Goal: Task Accomplishment & Management: Use online tool/utility

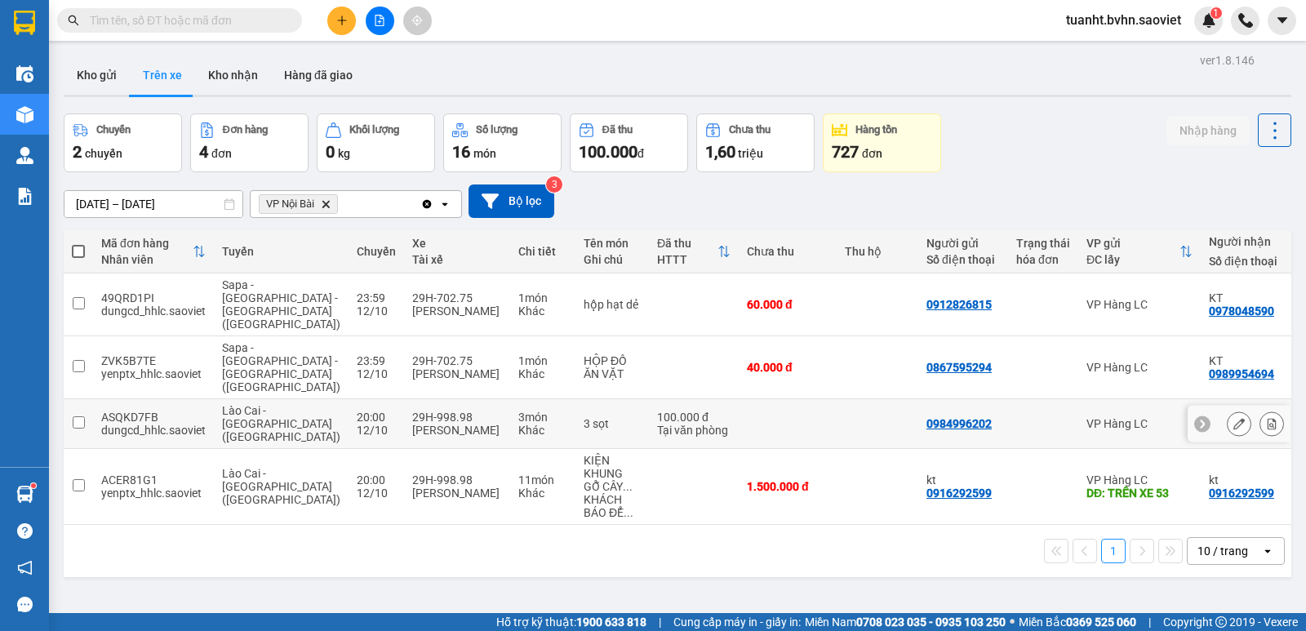
click at [78, 416] on input "checkbox" at bounding box center [79, 422] width 12 height 12
checkbox input "true"
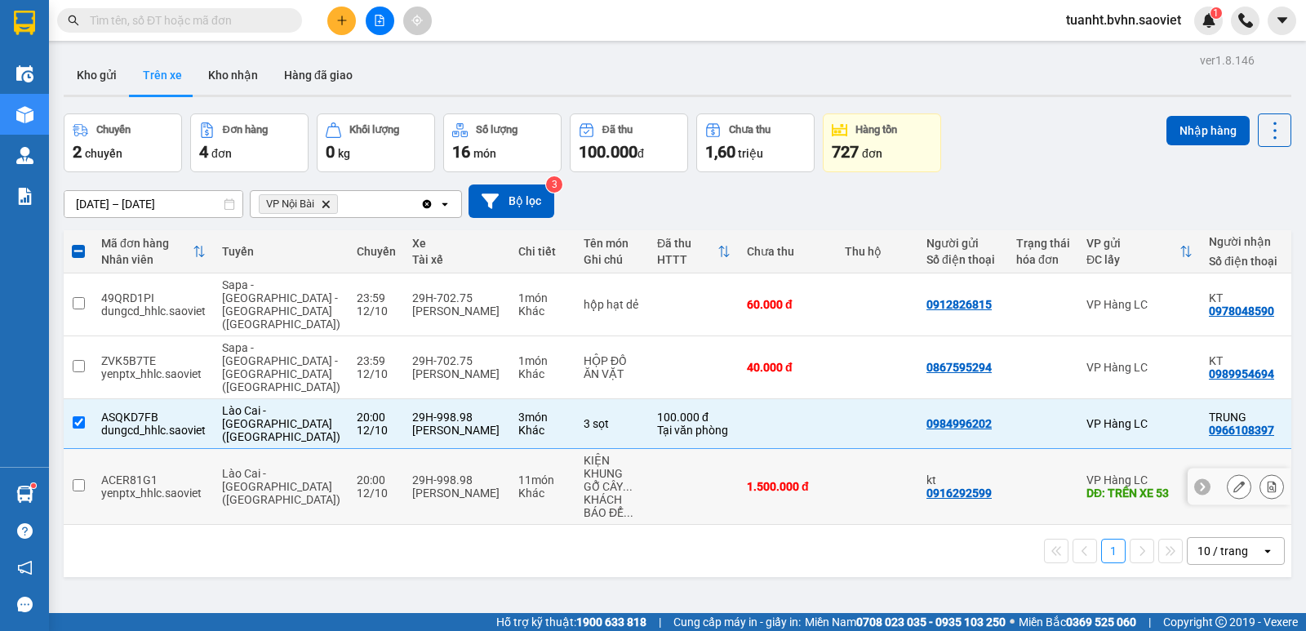
click at [78, 465] on td at bounding box center [78, 487] width 29 height 76
checkbox input "true"
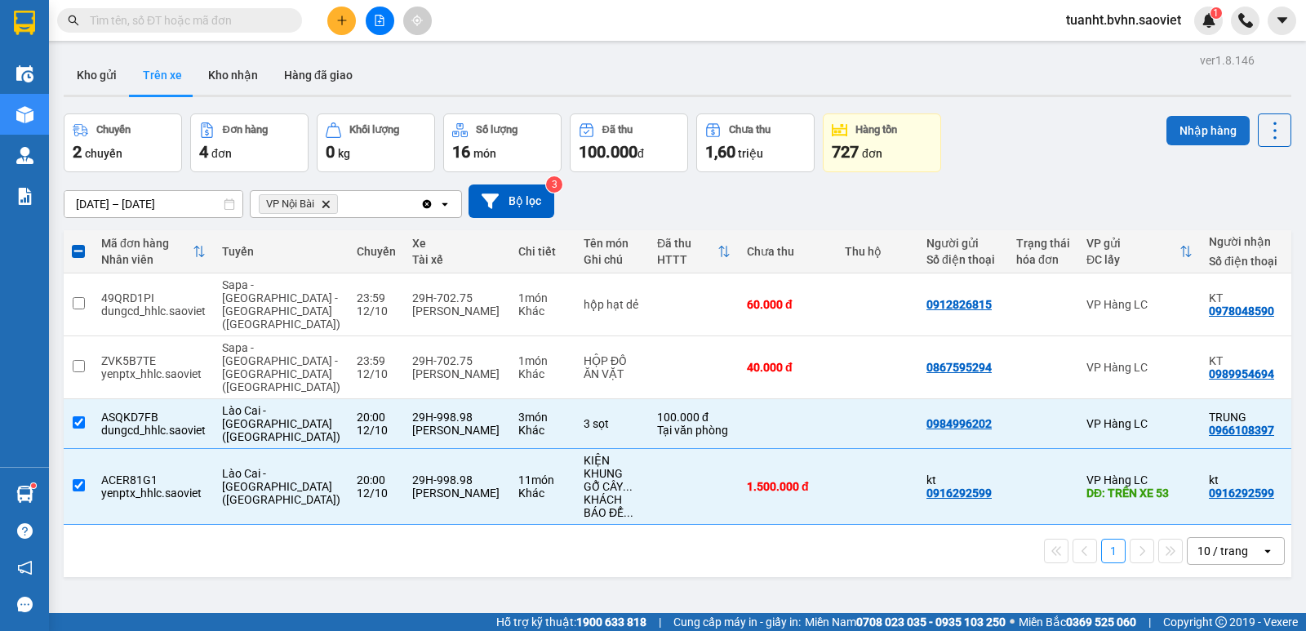
click at [1167, 128] on button "Nhập hàng" at bounding box center [1208, 130] width 83 height 29
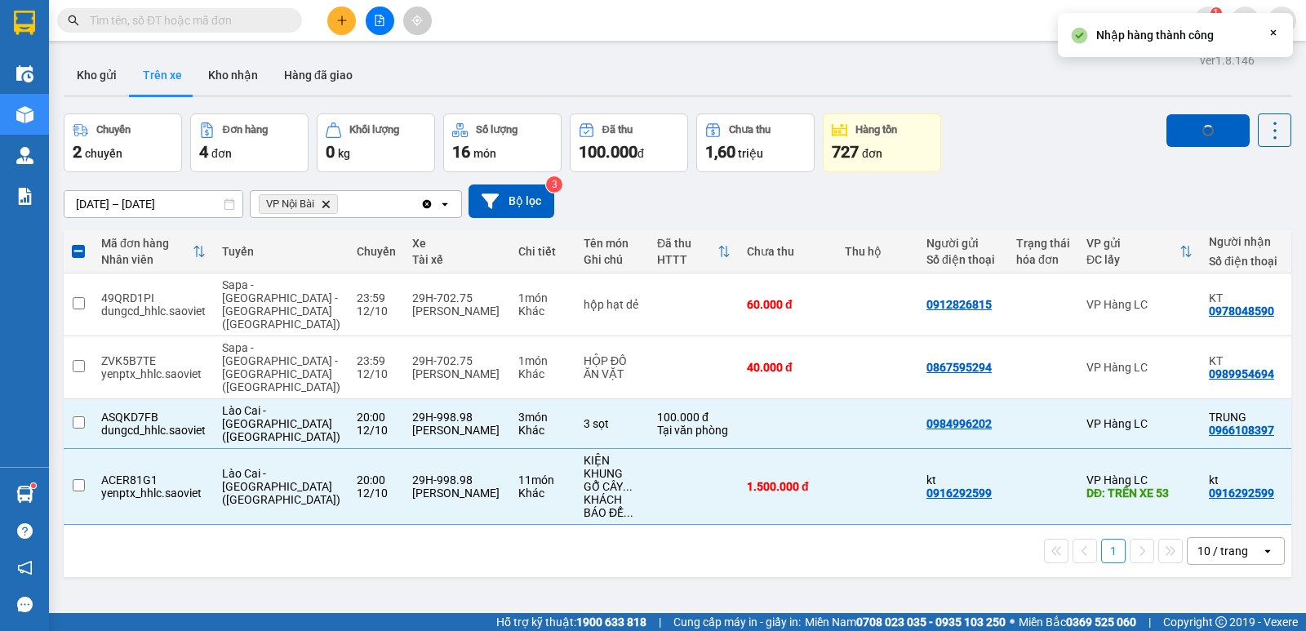
checkbox input "false"
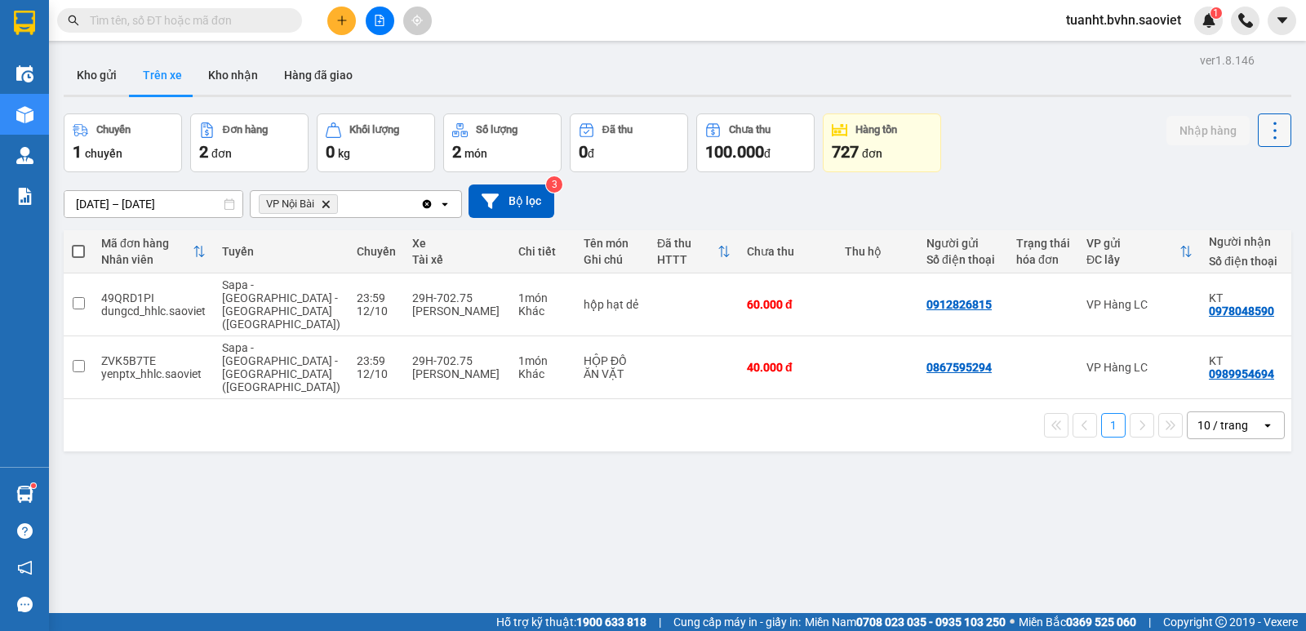
click at [1264, 128] on icon at bounding box center [1275, 130] width 23 height 23
click at [1250, 164] on li "Làm mới" at bounding box center [1233, 174] width 122 height 29
click at [1250, 164] on div "Nhập hàng" at bounding box center [1229, 142] width 125 height 59
click at [1267, 140] on icon at bounding box center [1275, 130] width 23 height 23
click at [1245, 182] on span "Làm mới" at bounding box center [1239, 175] width 45 height 16
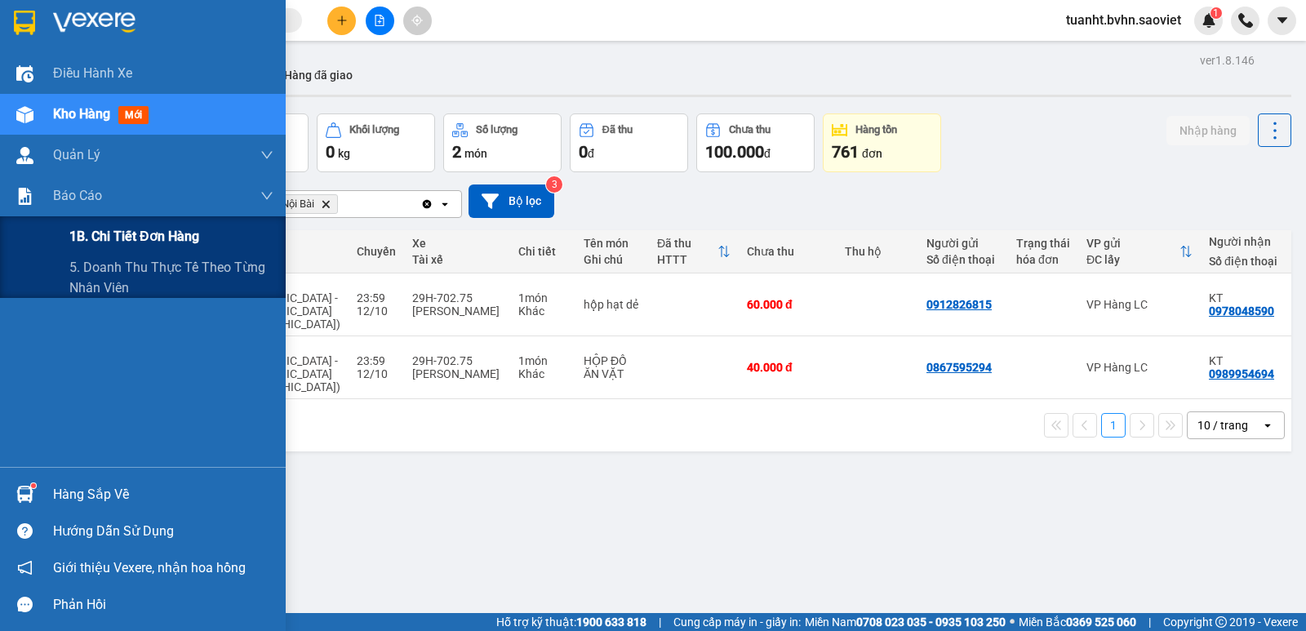
click at [92, 238] on span "1B. Chi tiết đơn hàng" at bounding box center [134, 236] width 130 height 20
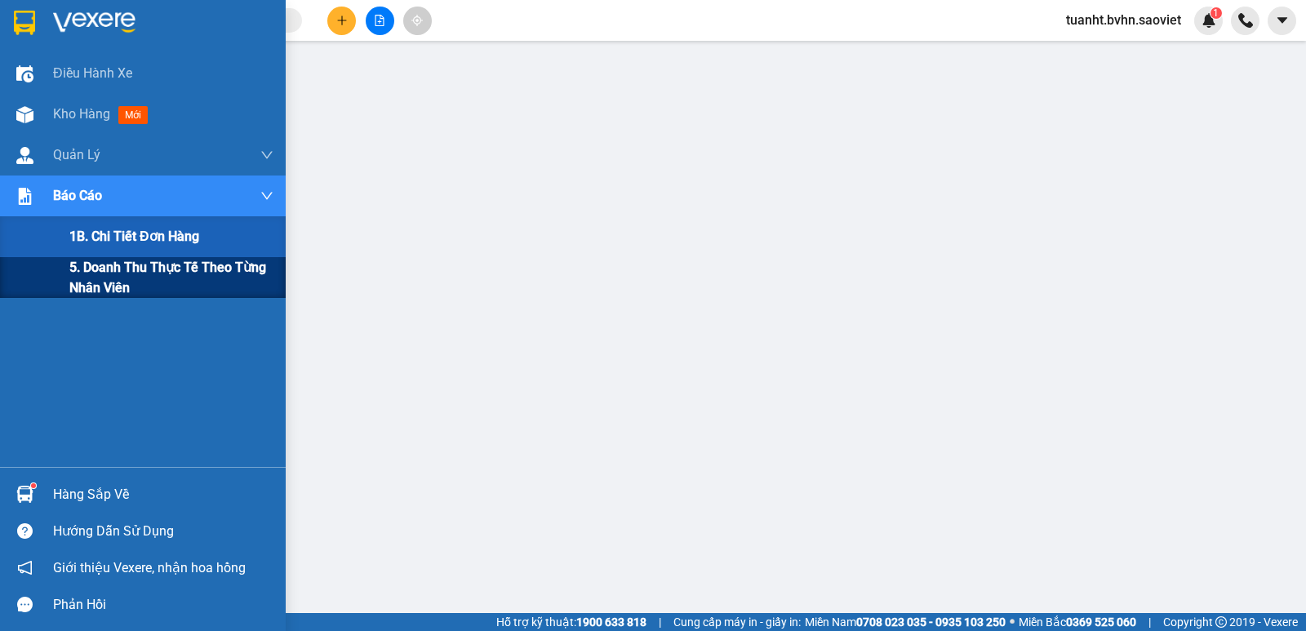
click at [118, 276] on span "5. Doanh thu thực tế theo từng nhân viên" at bounding box center [171, 277] width 204 height 41
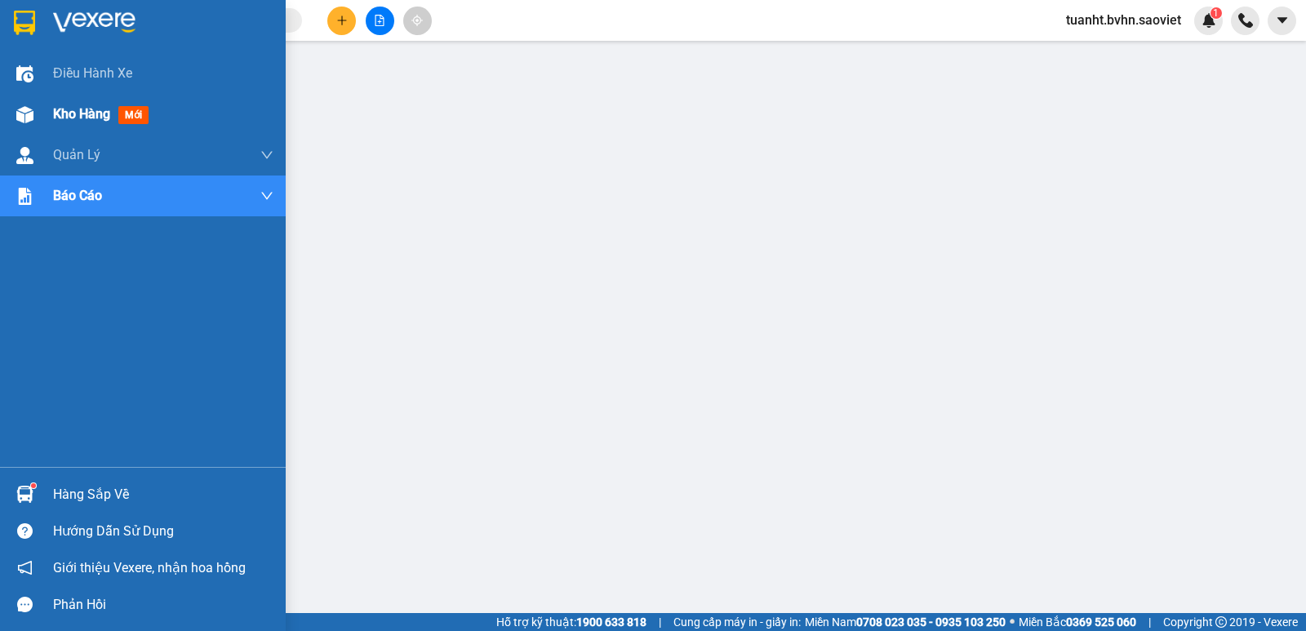
click at [29, 107] on img at bounding box center [24, 114] width 17 height 17
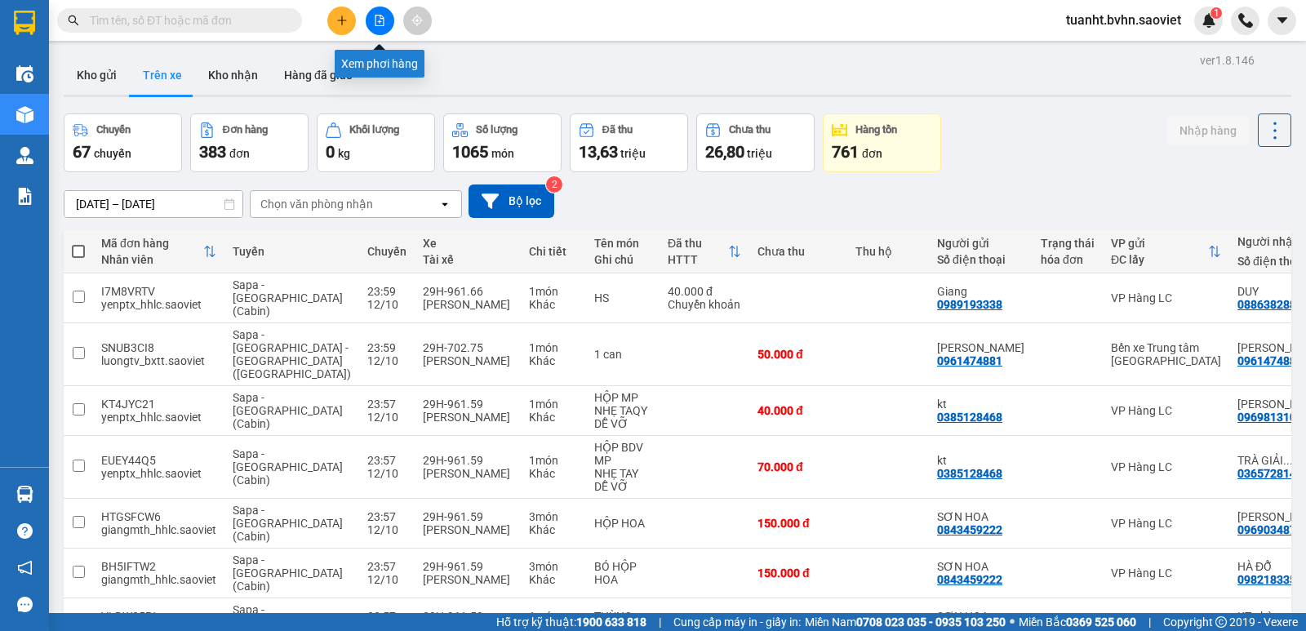
click at [369, 23] on button at bounding box center [380, 21] width 29 height 29
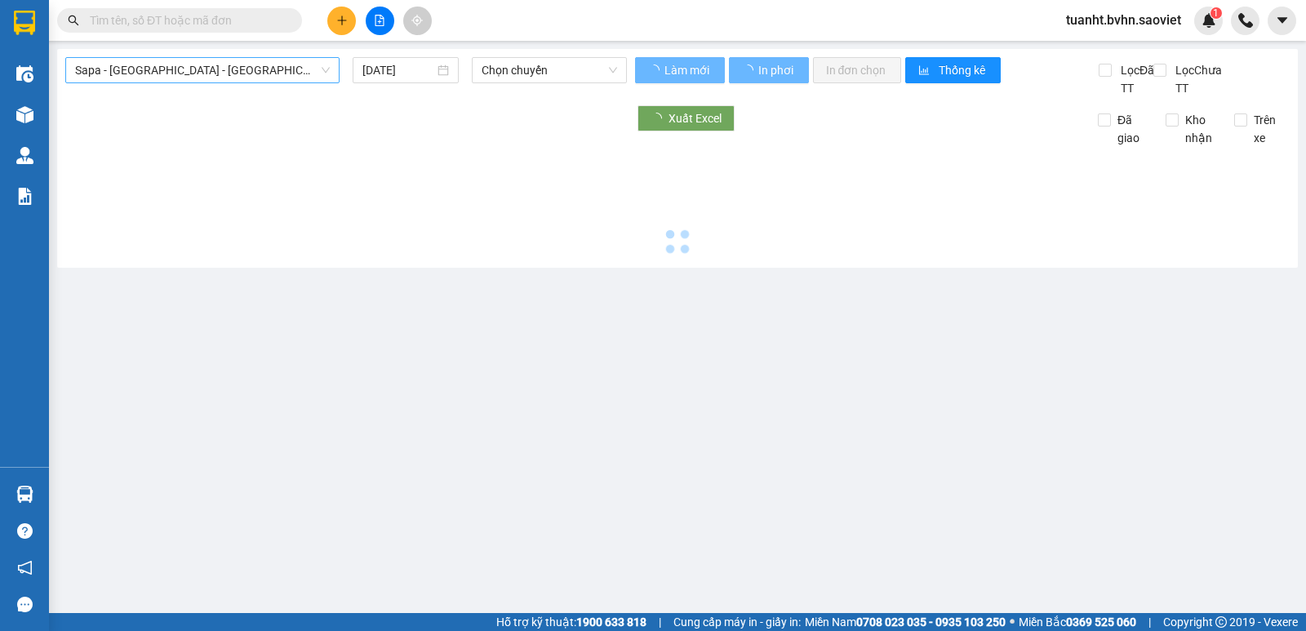
type input "[DATE]"
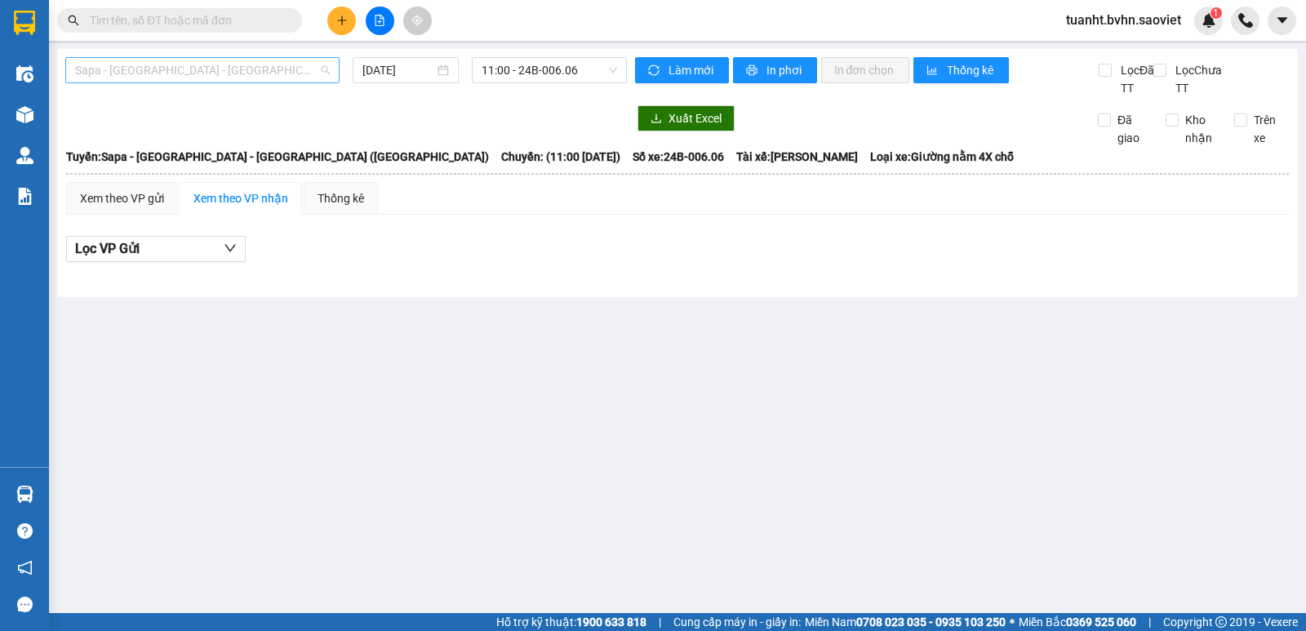
click at [225, 63] on span "Sapa - [GEOGRAPHIC_DATA] - [GEOGRAPHIC_DATA] ([GEOGRAPHIC_DATA])" at bounding box center [202, 70] width 255 height 24
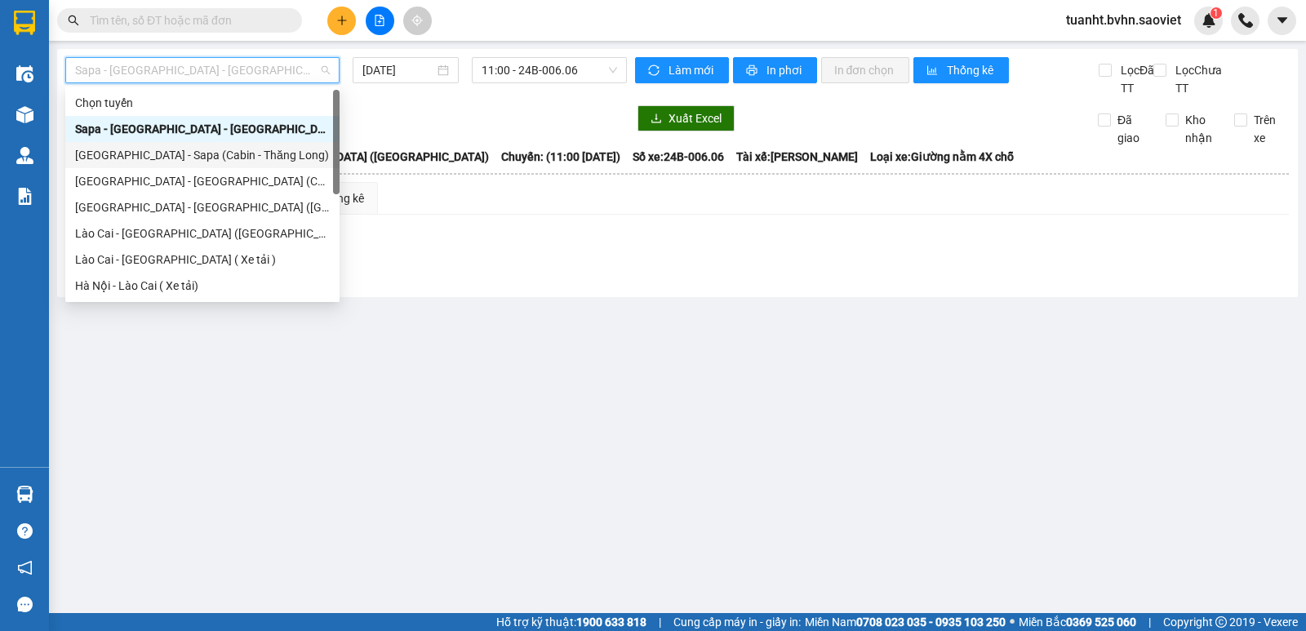
click at [216, 156] on div "[GEOGRAPHIC_DATA] - Sapa (Cabin - Thăng Long)" at bounding box center [202, 155] width 255 height 18
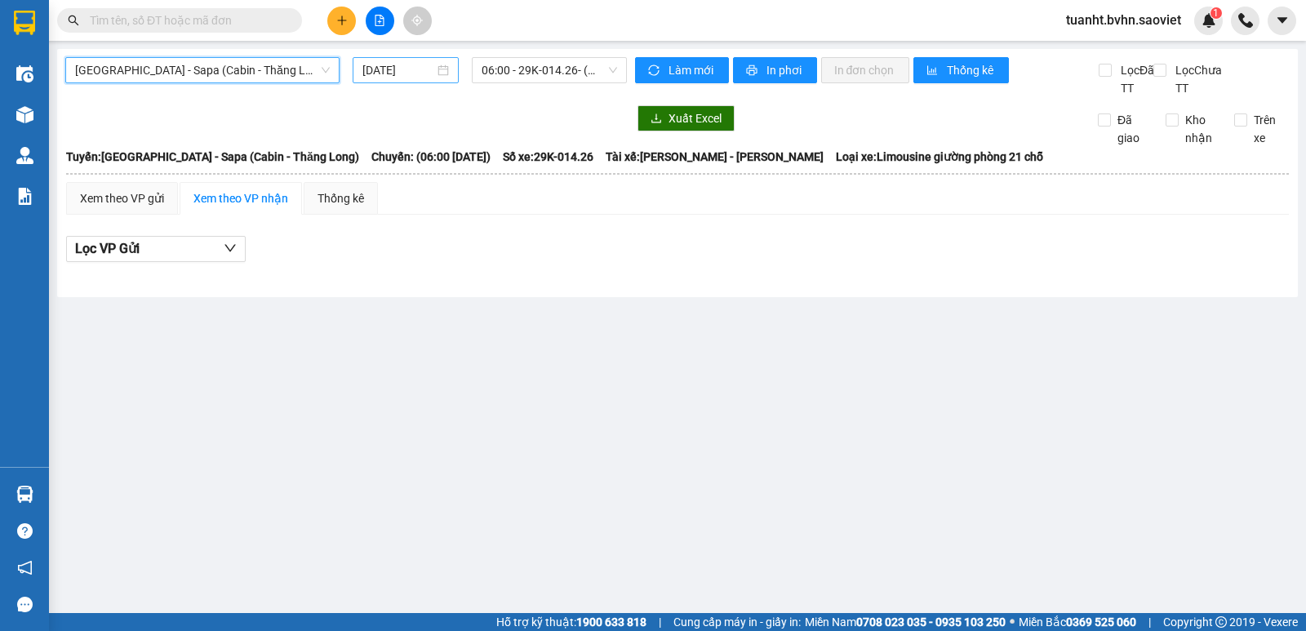
click at [409, 71] on input "[DATE]" at bounding box center [399, 70] width 73 height 18
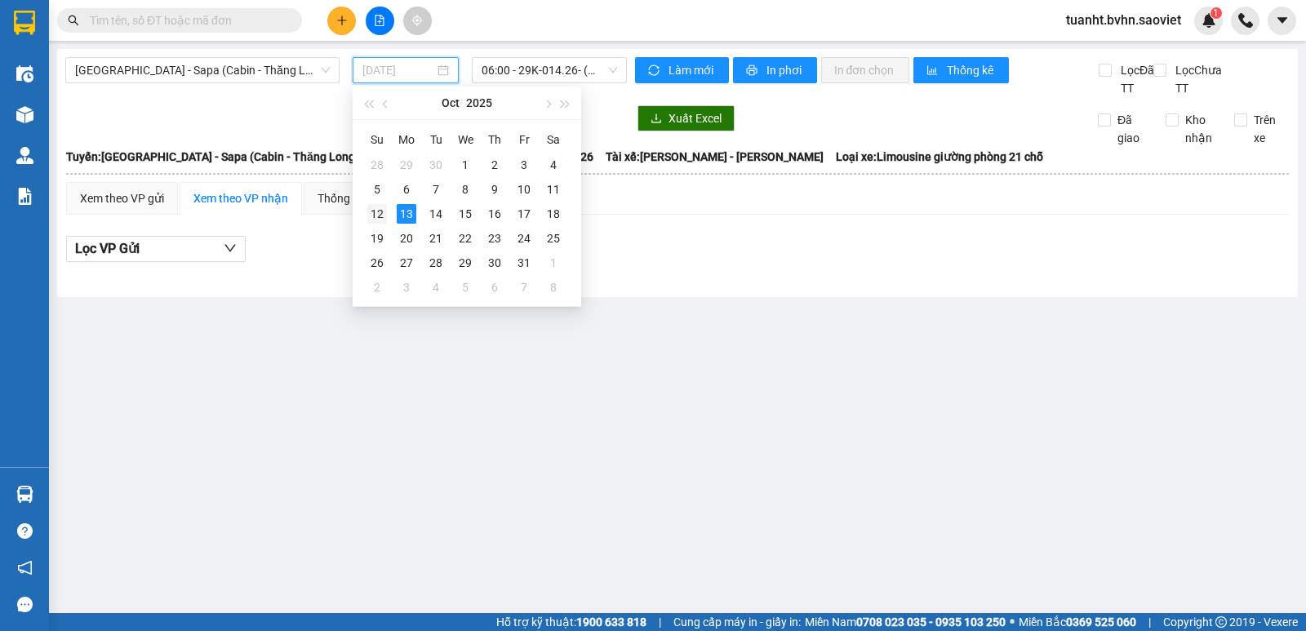
click at [383, 214] on div "12" at bounding box center [377, 214] width 20 height 20
type input "[DATE]"
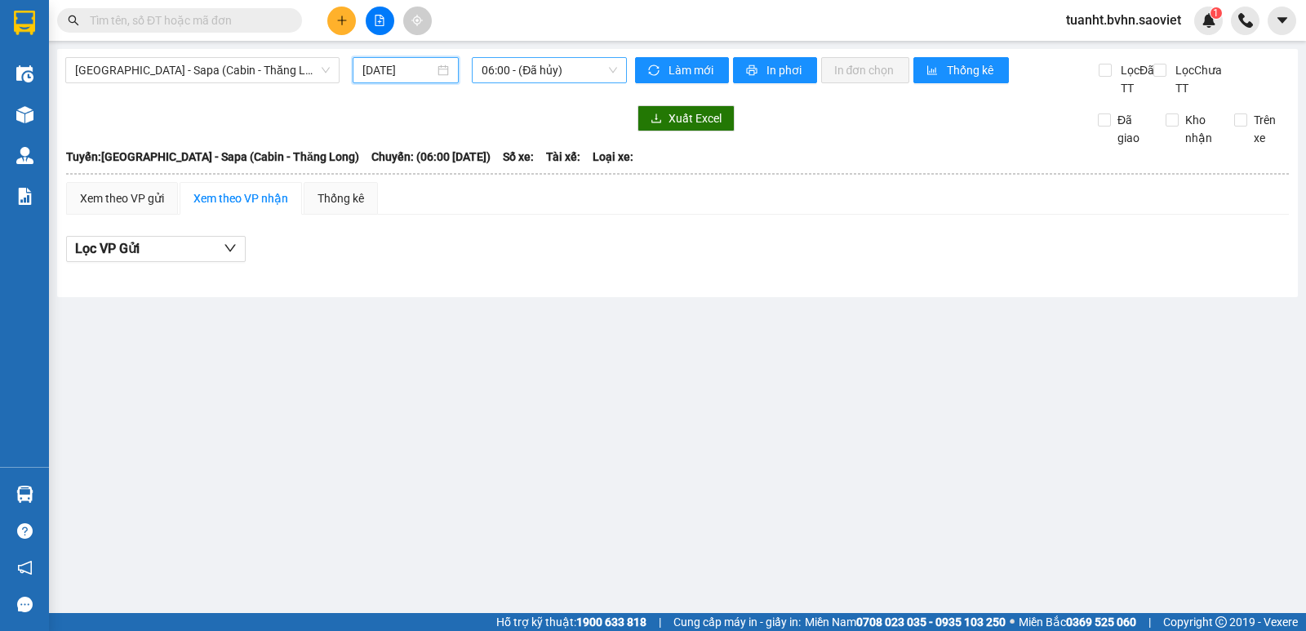
click at [496, 69] on span "06:00 - (Đã hủy)" at bounding box center [549, 70] width 135 height 24
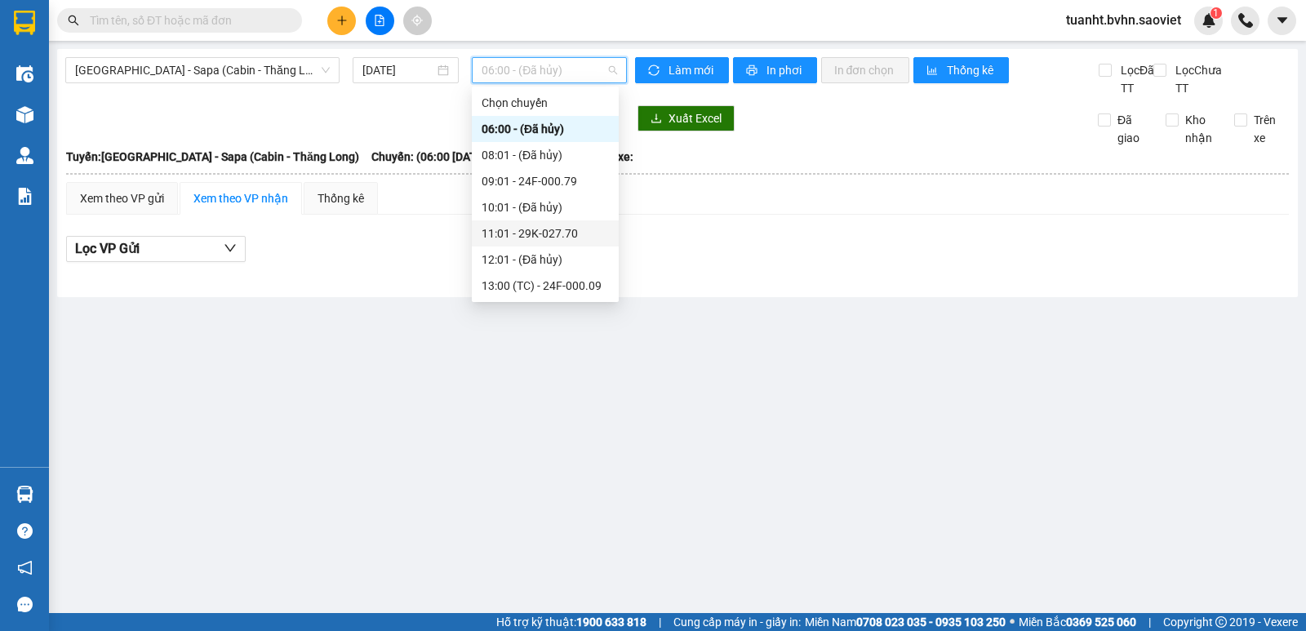
scroll to position [157, 0]
click at [559, 256] on div "23:58 - 24F-000.81" at bounding box center [545, 260] width 127 height 18
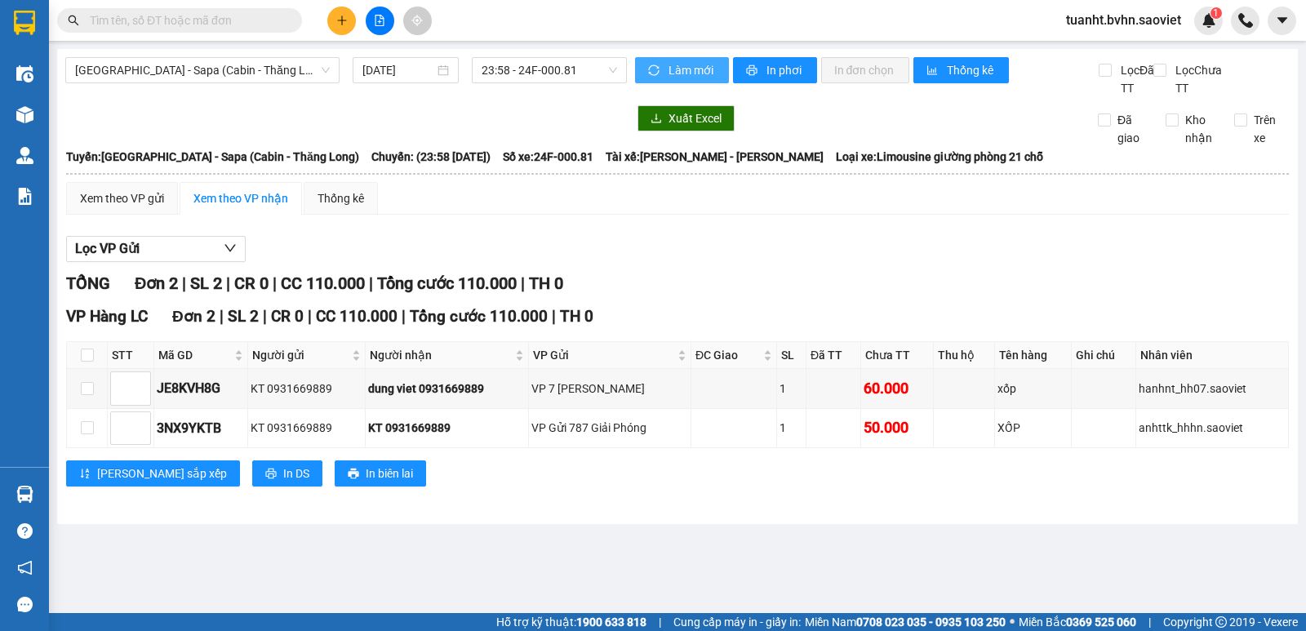
click at [693, 65] on span "Làm mới" at bounding box center [692, 70] width 47 height 18
click at [763, 76] on button "In phơi" at bounding box center [775, 70] width 84 height 26
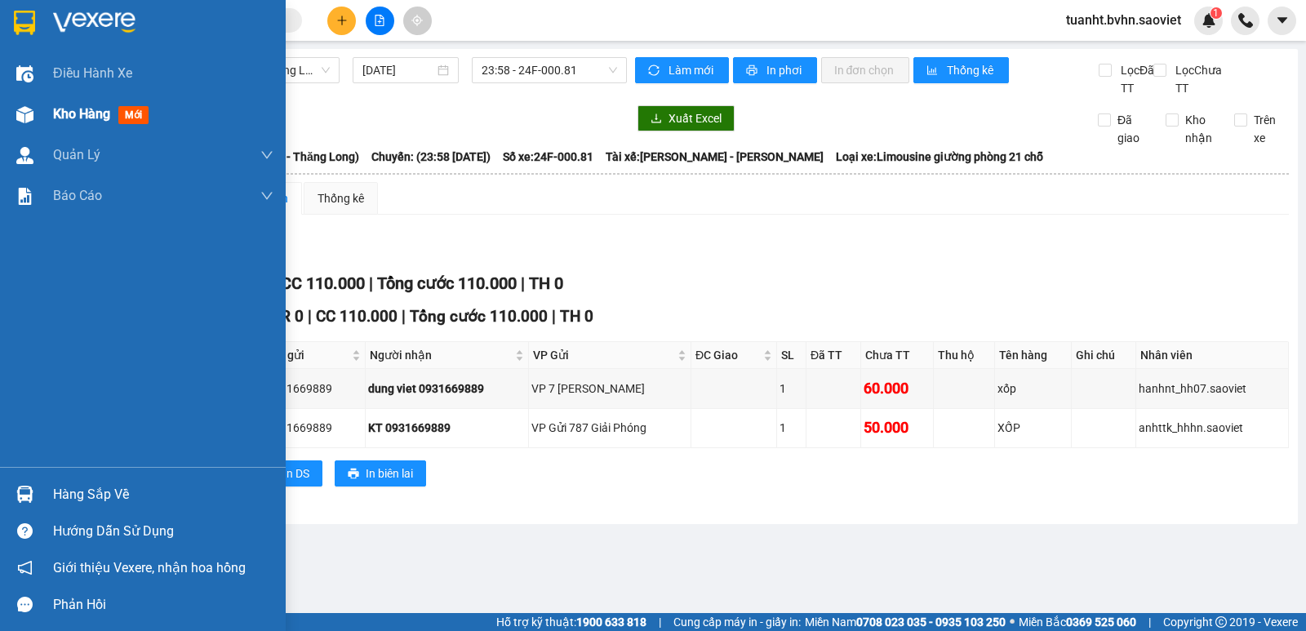
click at [38, 109] on div at bounding box center [25, 114] width 29 height 29
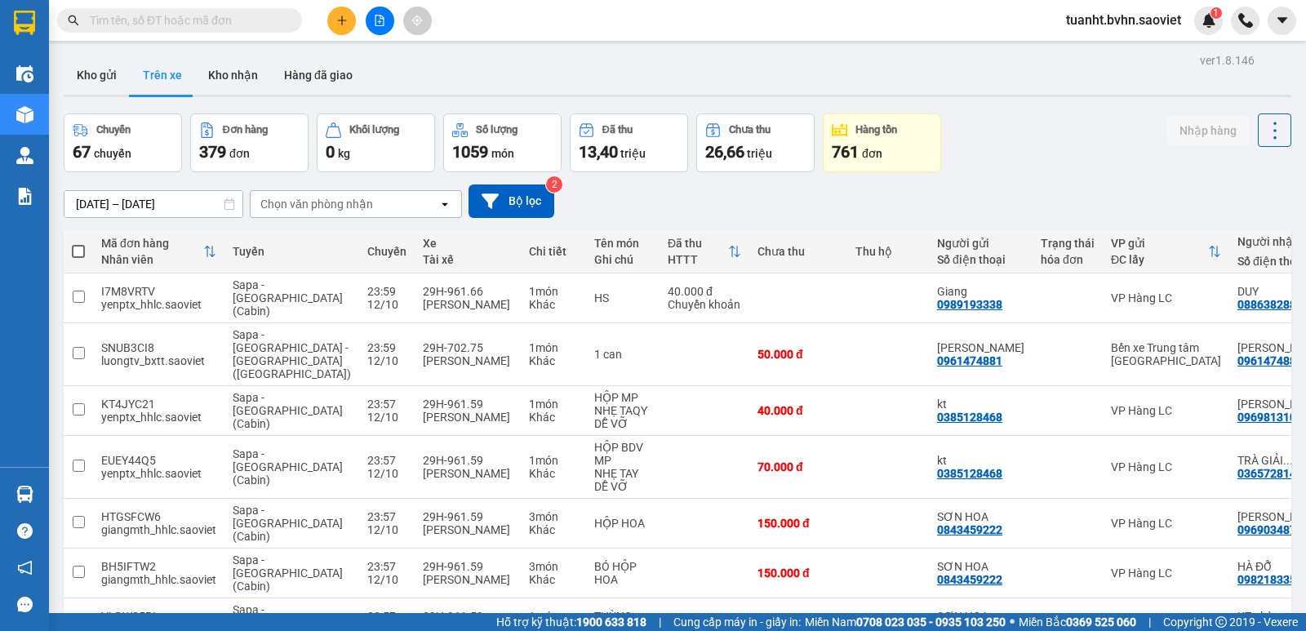
click at [322, 209] on div "Chọn văn phòng nhận" at bounding box center [316, 204] width 113 height 16
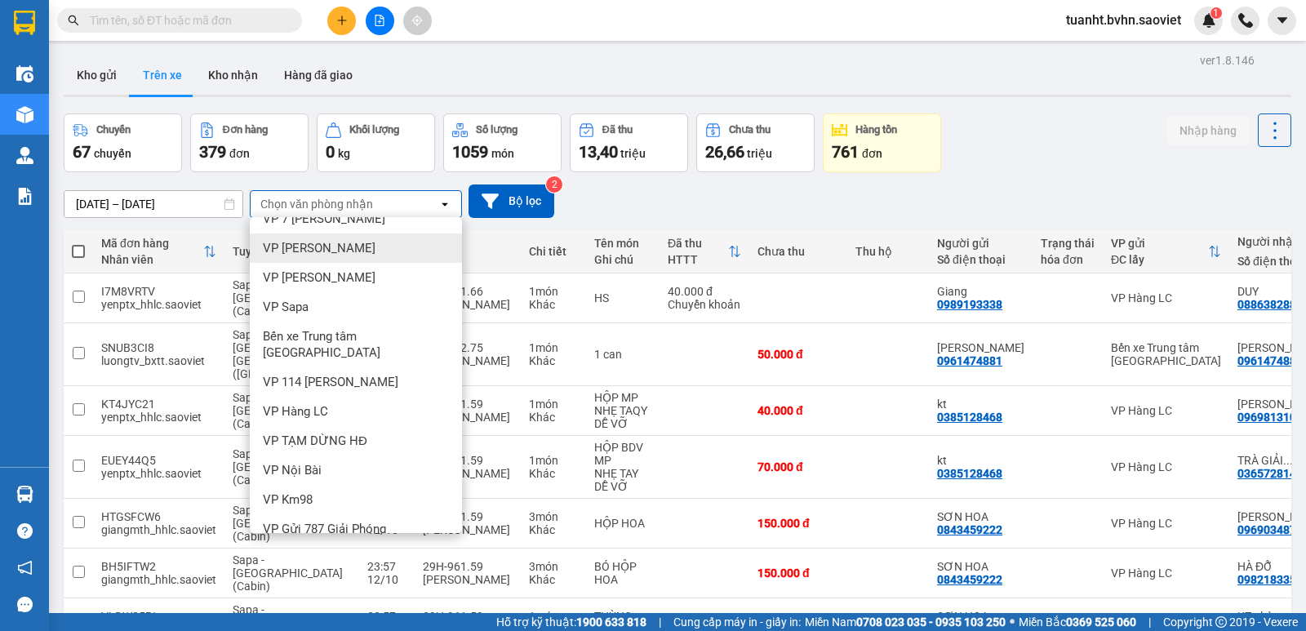
scroll to position [138, 0]
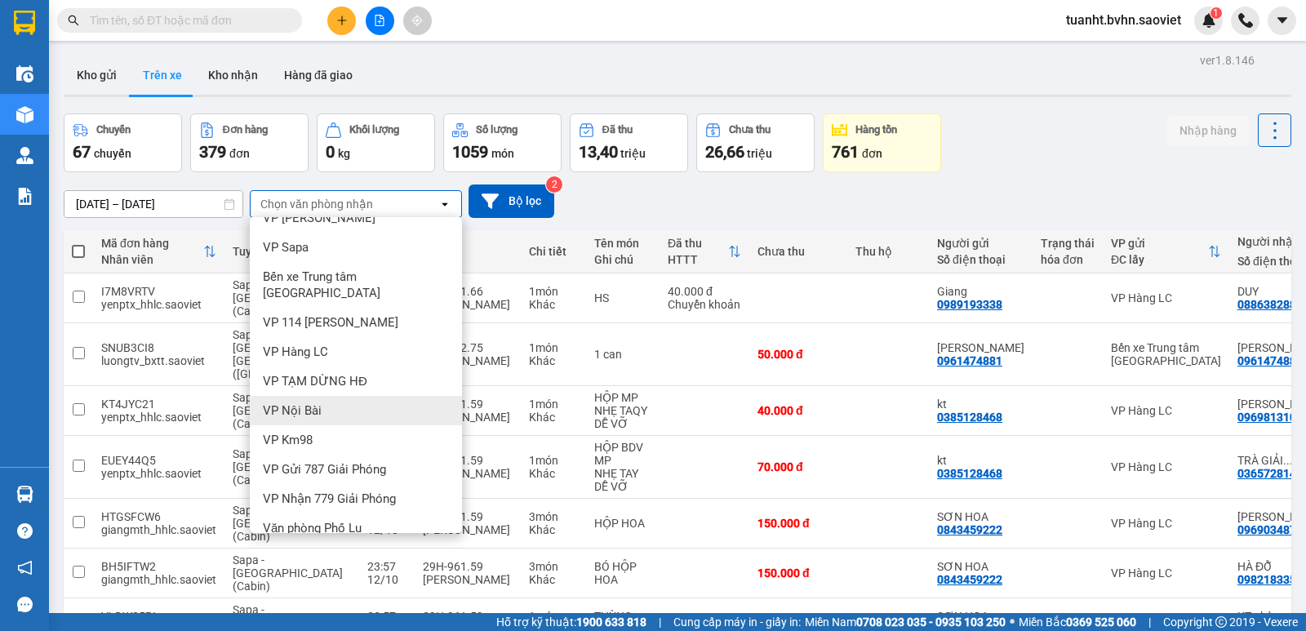
click at [336, 396] on div "VP Nội Bài" at bounding box center [356, 410] width 212 height 29
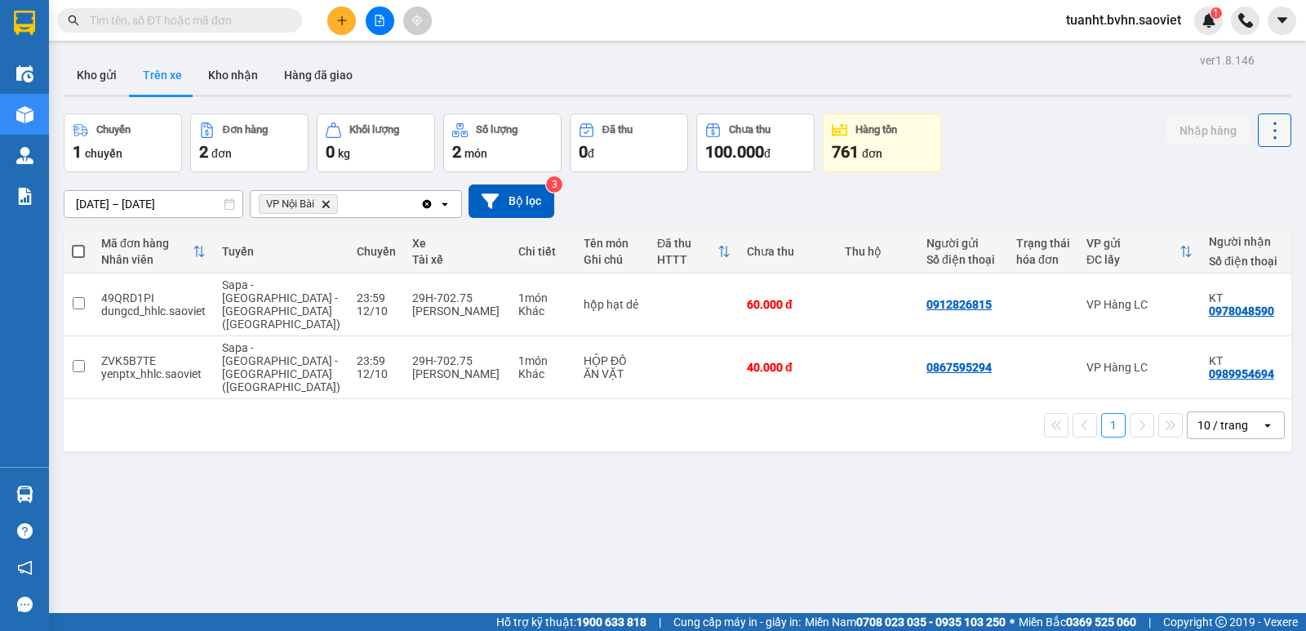
click at [1264, 132] on icon at bounding box center [1275, 130] width 23 height 23
click at [1254, 167] on span "Làm mới" at bounding box center [1239, 175] width 45 height 16
drag, startPoint x: 244, startPoint y: 78, endPoint x: 232, endPoint y: 81, distance: 12.7
click at [243, 78] on button "Kho nhận" at bounding box center [233, 75] width 76 height 39
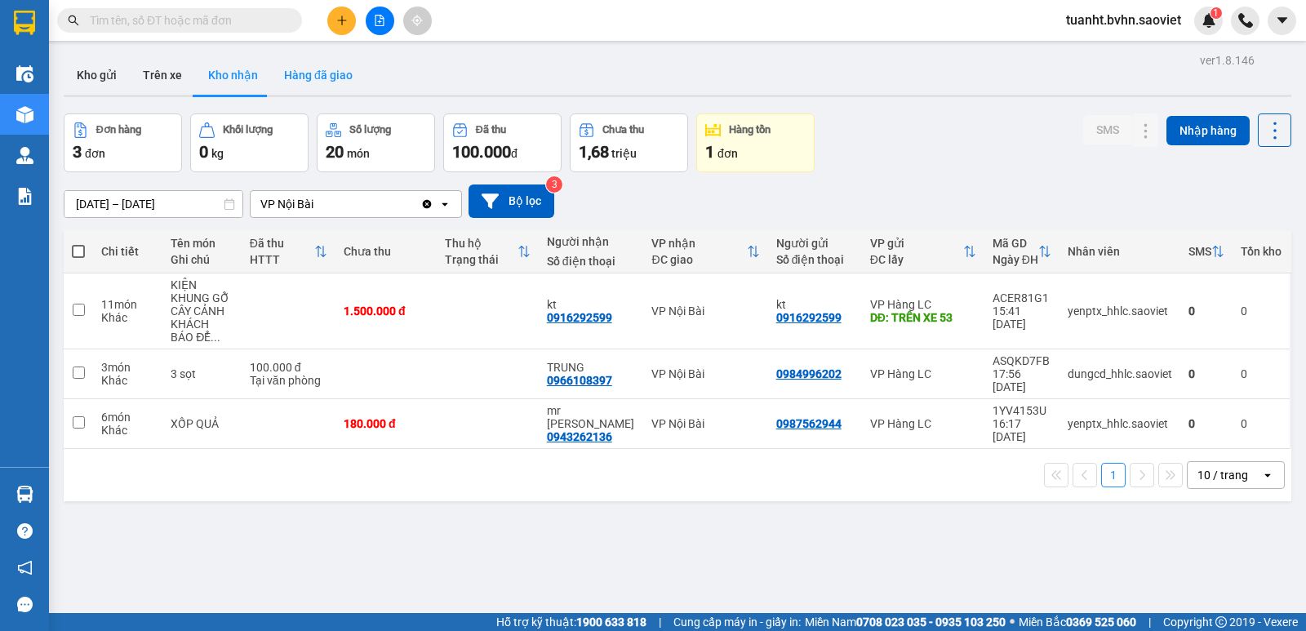
click at [320, 76] on button "Hàng đã giao" at bounding box center [318, 75] width 95 height 39
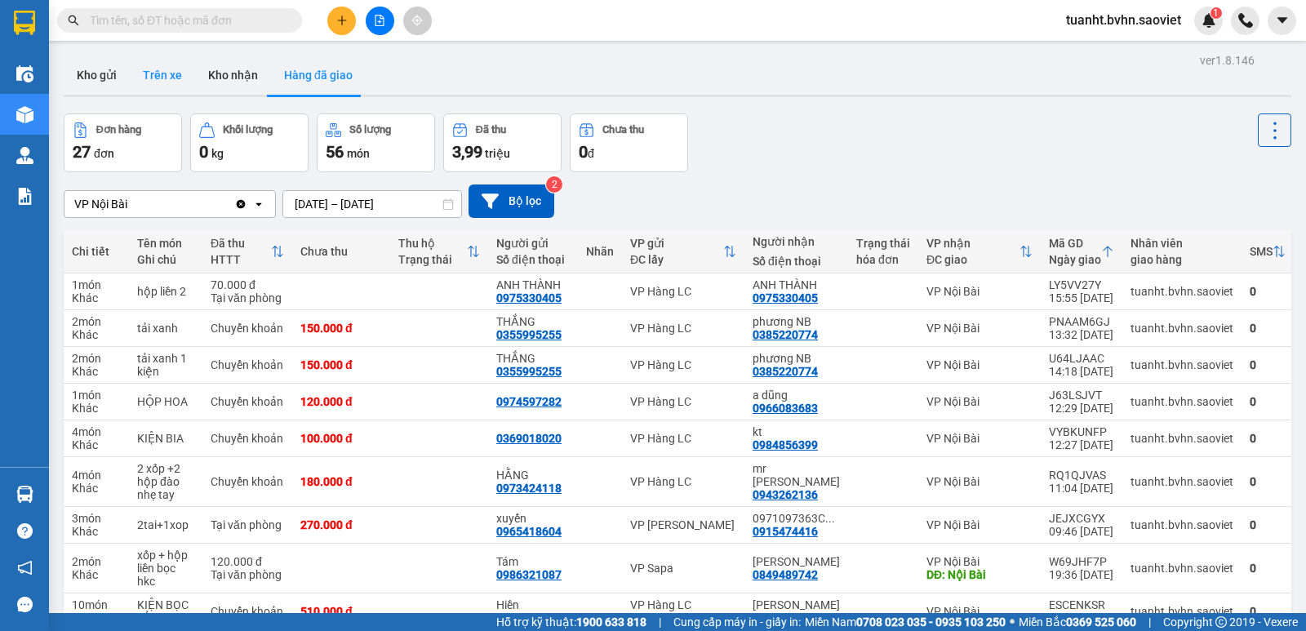
click at [170, 78] on button "Trên xe" at bounding box center [162, 75] width 65 height 39
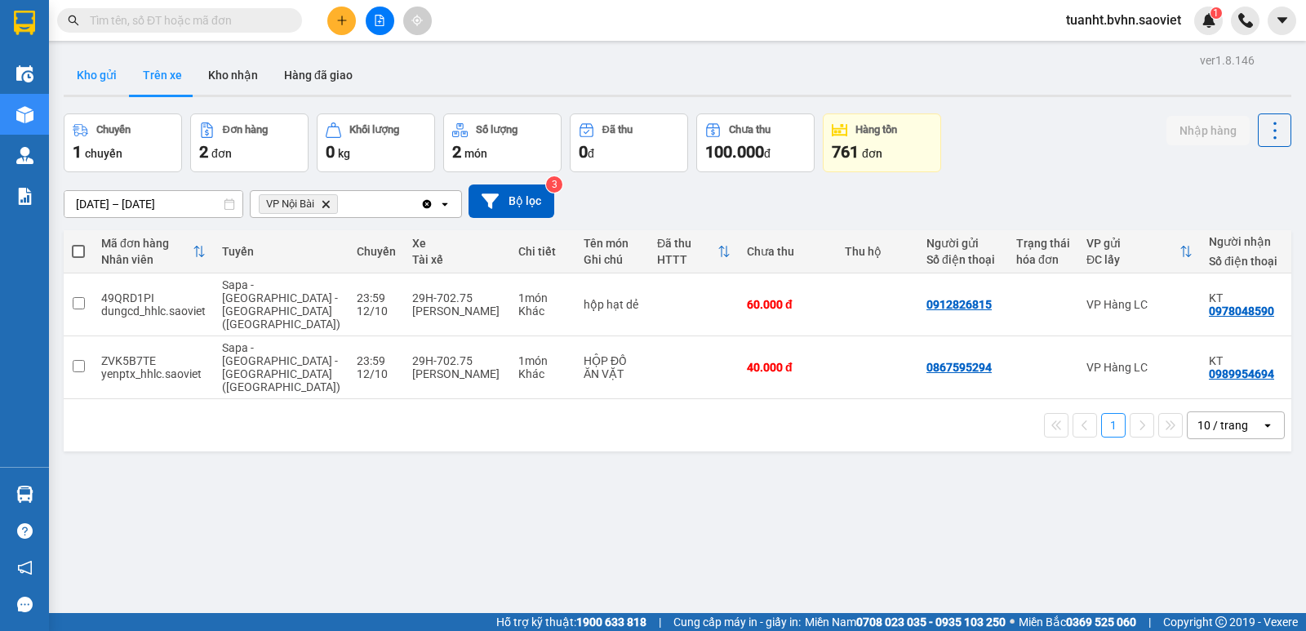
click at [97, 73] on button "Kho gửi" at bounding box center [97, 75] width 66 height 39
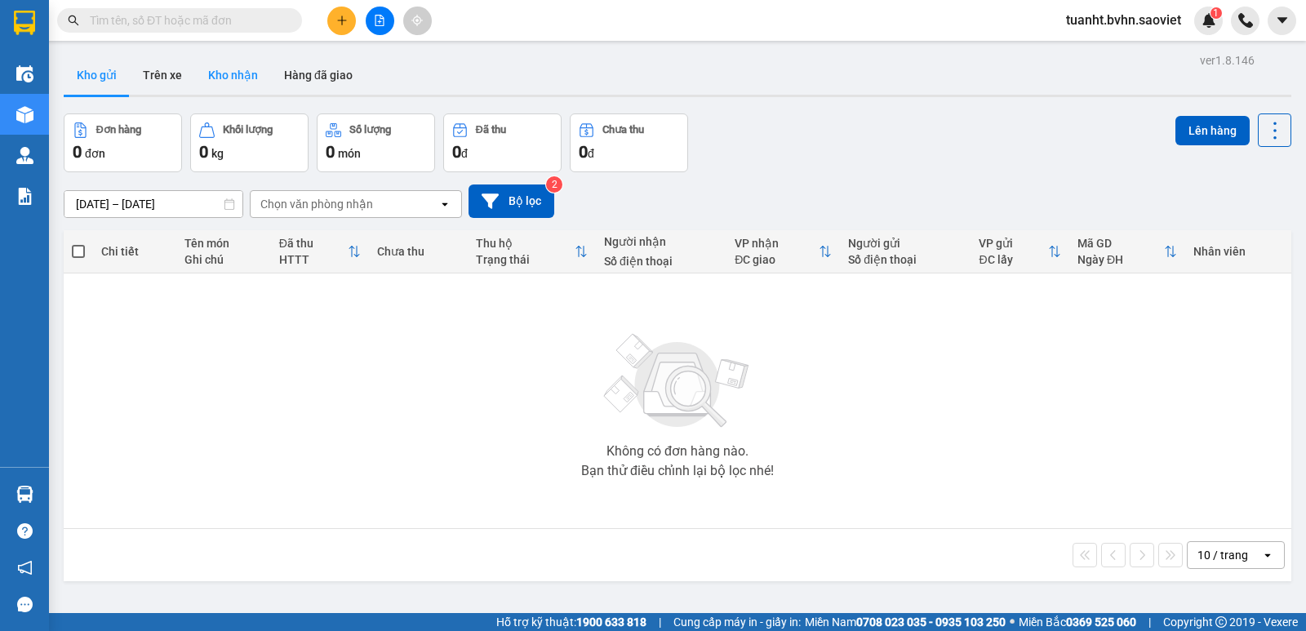
click at [217, 75] on button "Kho nhận" at bounding box center [233, 75] width 76 height 39
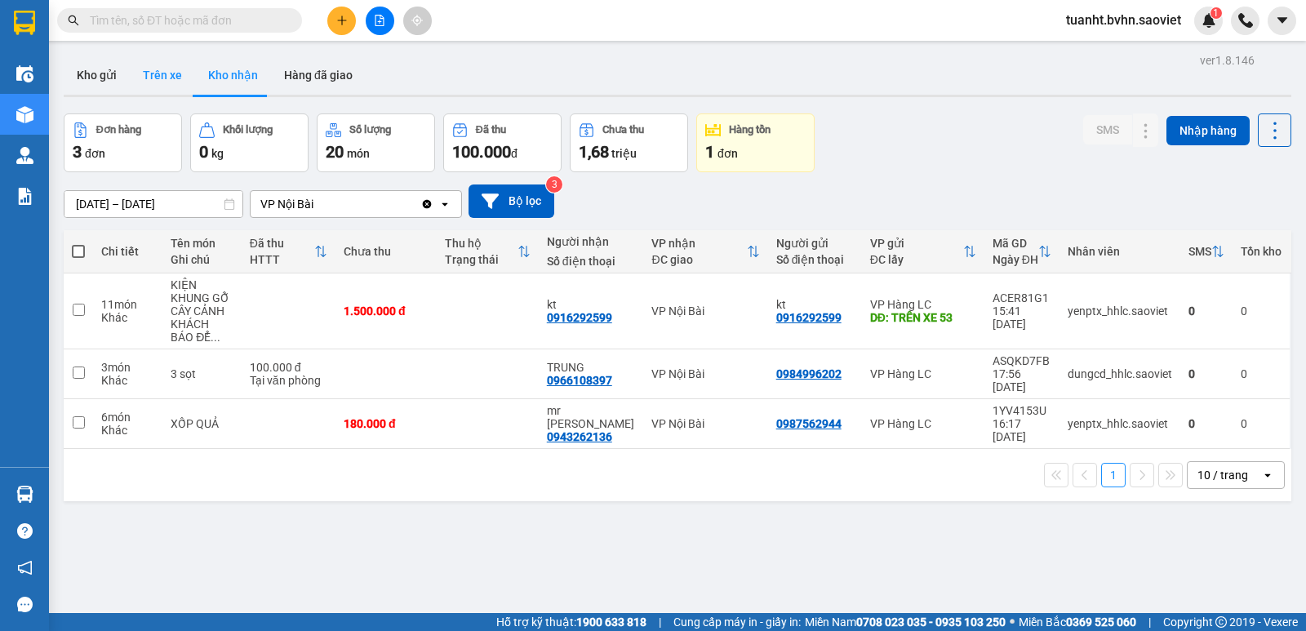
click at [159, 74] on button "Trên xe" at bounding box center [162, 75] width 65 height 39
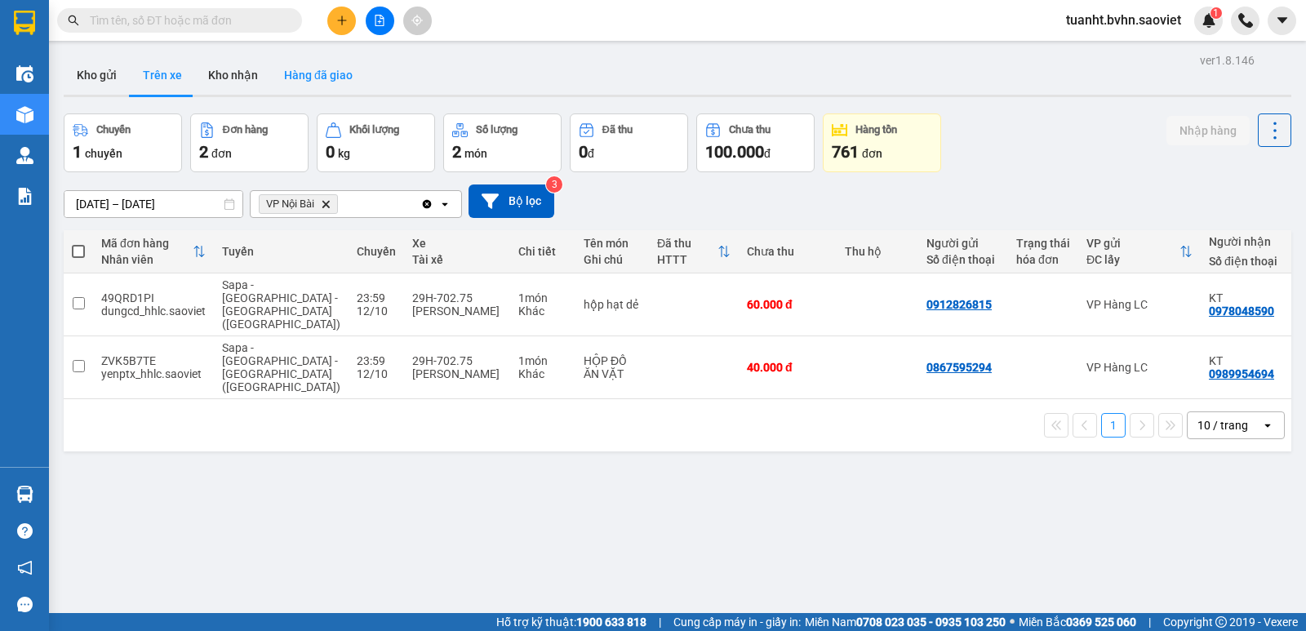
click at [297, 70] on button "Hàng đã giao" at bounding box center [318, 75] width 95 height 39
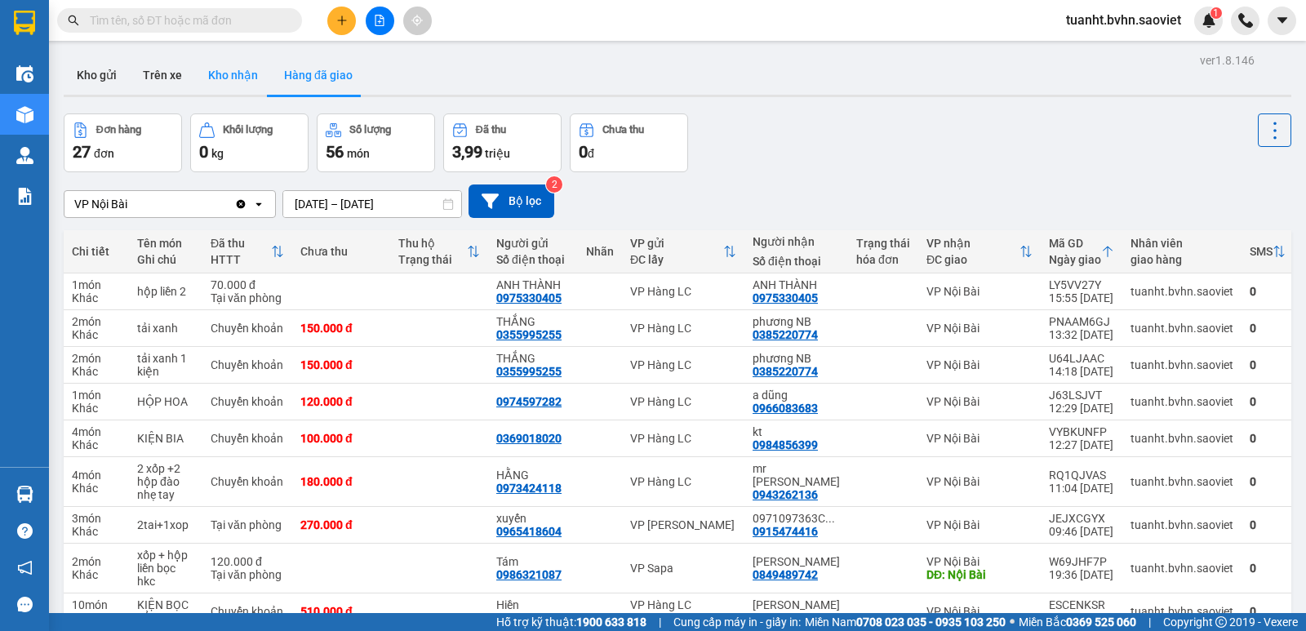
click at [238, 82] on button "Kho nhận" at bounding box center [233, 75] width 76 height 39
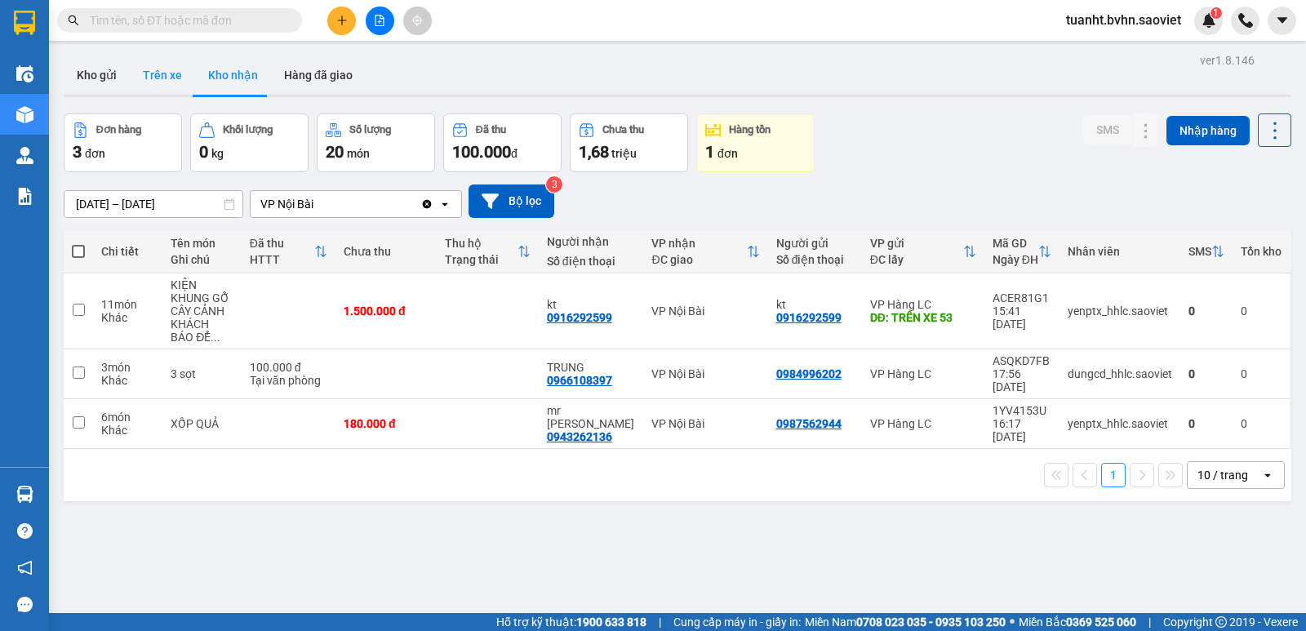
click at [165, 72] on button "Trên xe" at bounding box center [162, 75] width 65 height 39
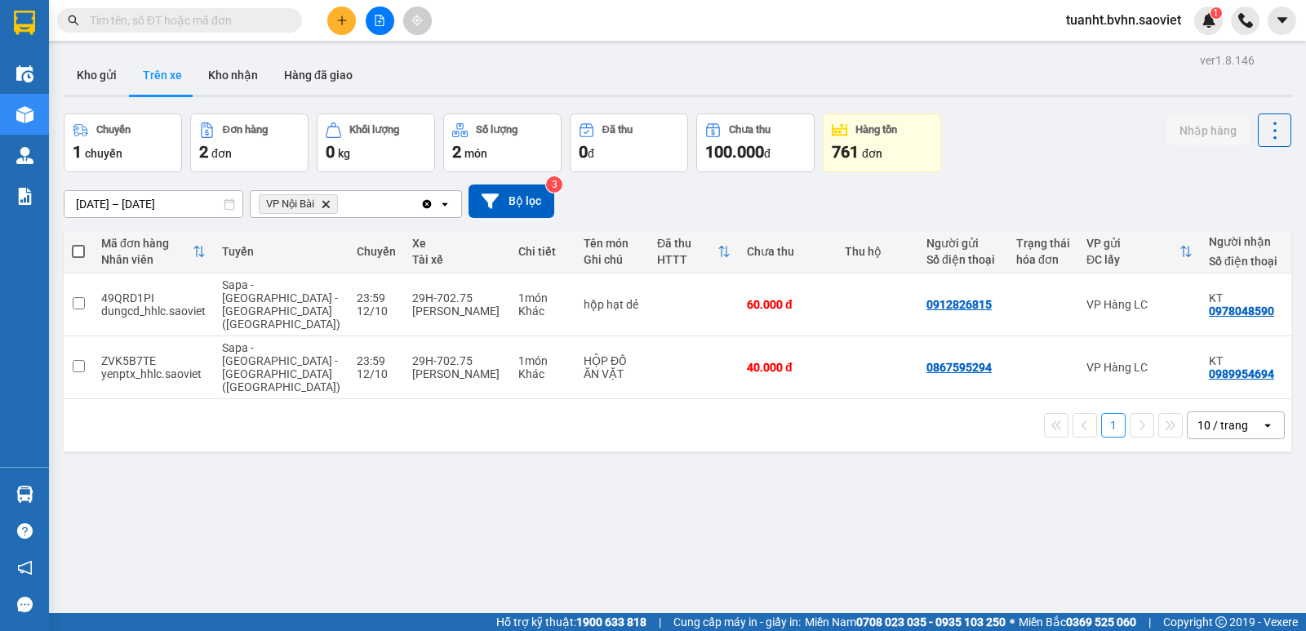
click at [234, 16] on input "text" at bounding box center [186, 20] width 193 height 18
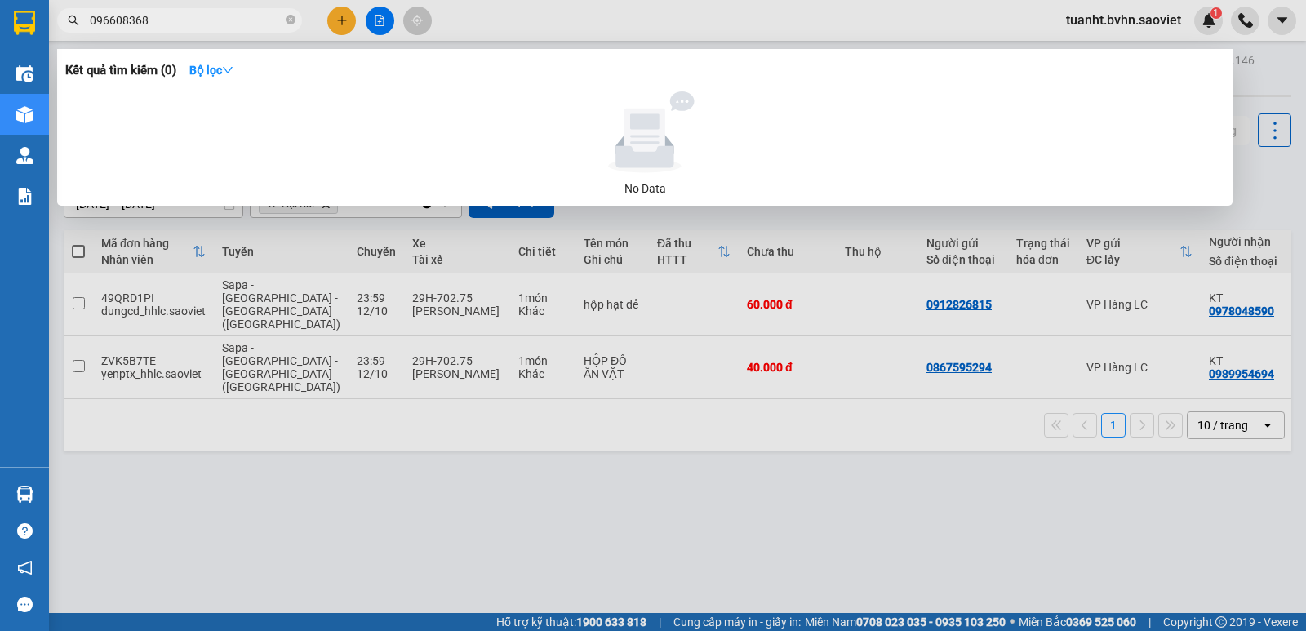
type input "0966083683"
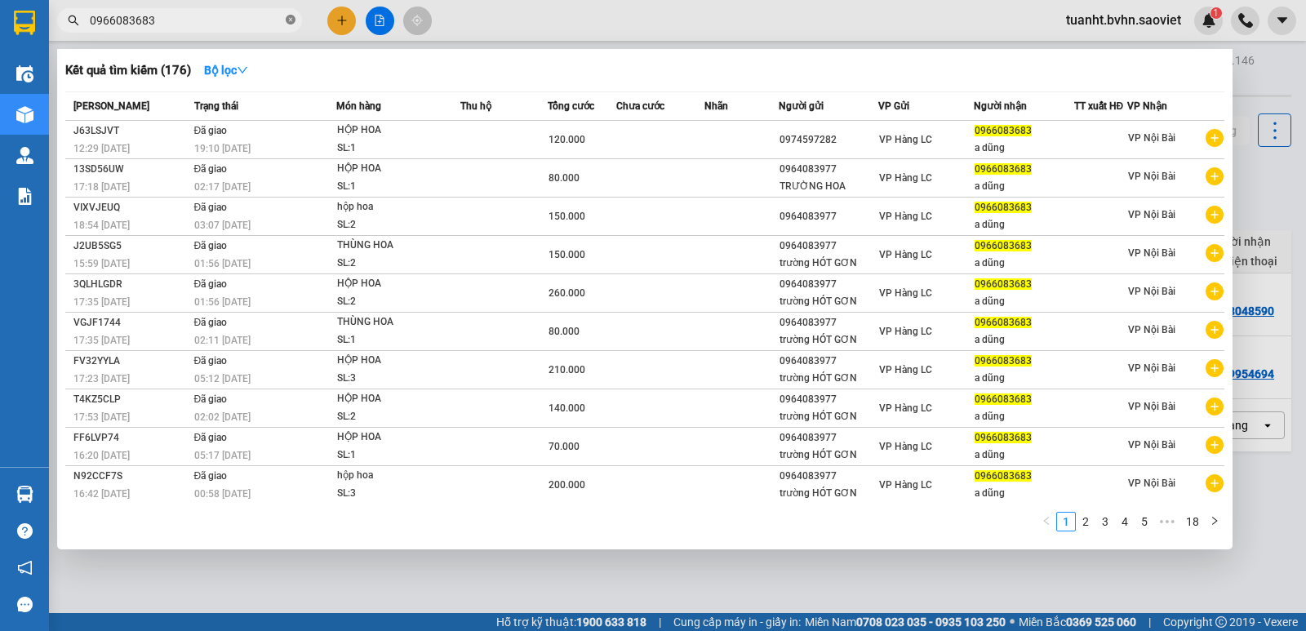
click at [291, 24] on icon "close-circle" at bounding box center [291, 20] width 10 height 10
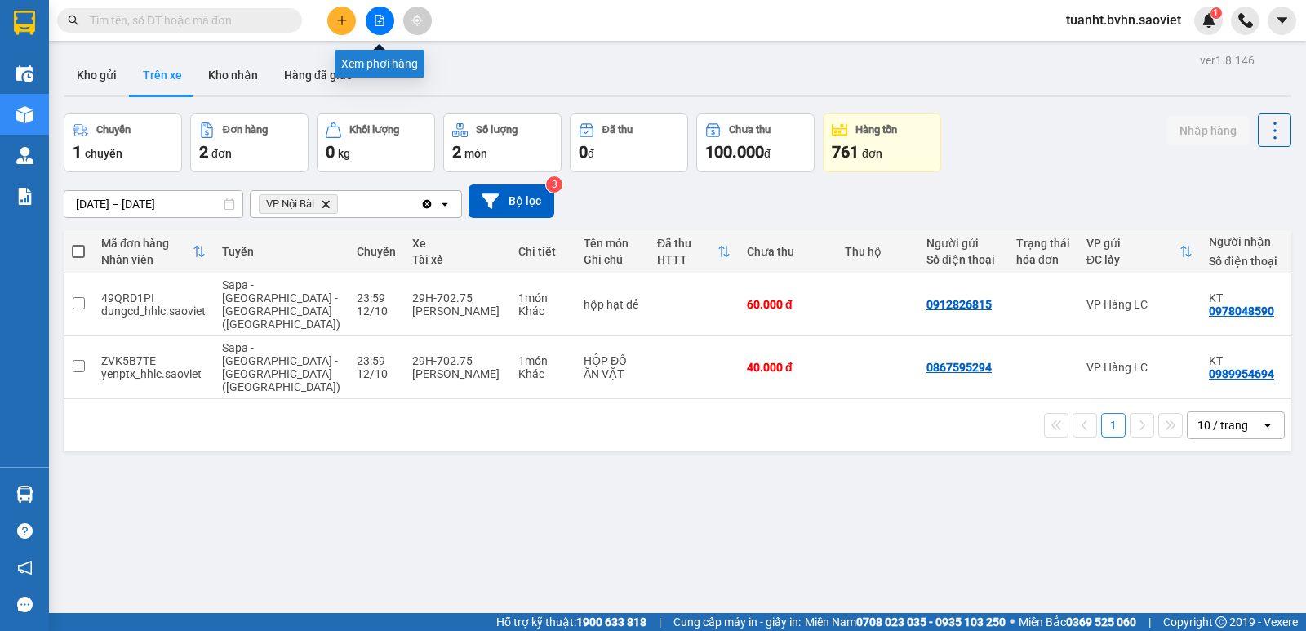
click at [389, 16] on button at bounding box center [380, 21] width 29 height 29
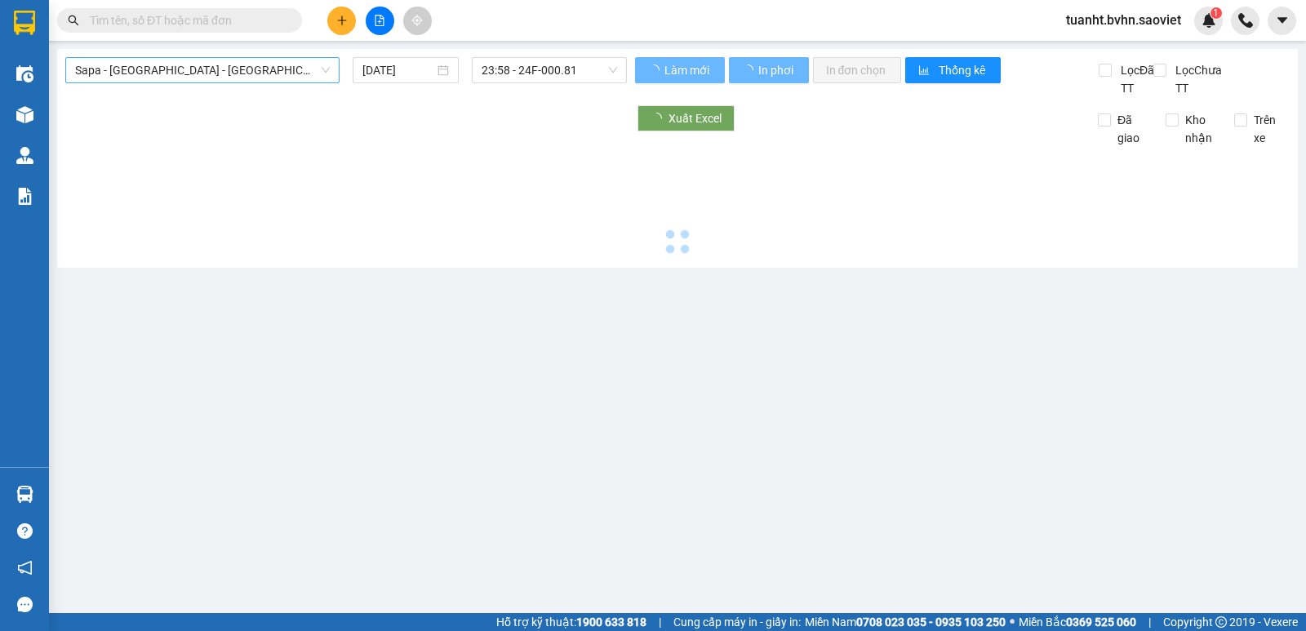
type input "[DATE]"
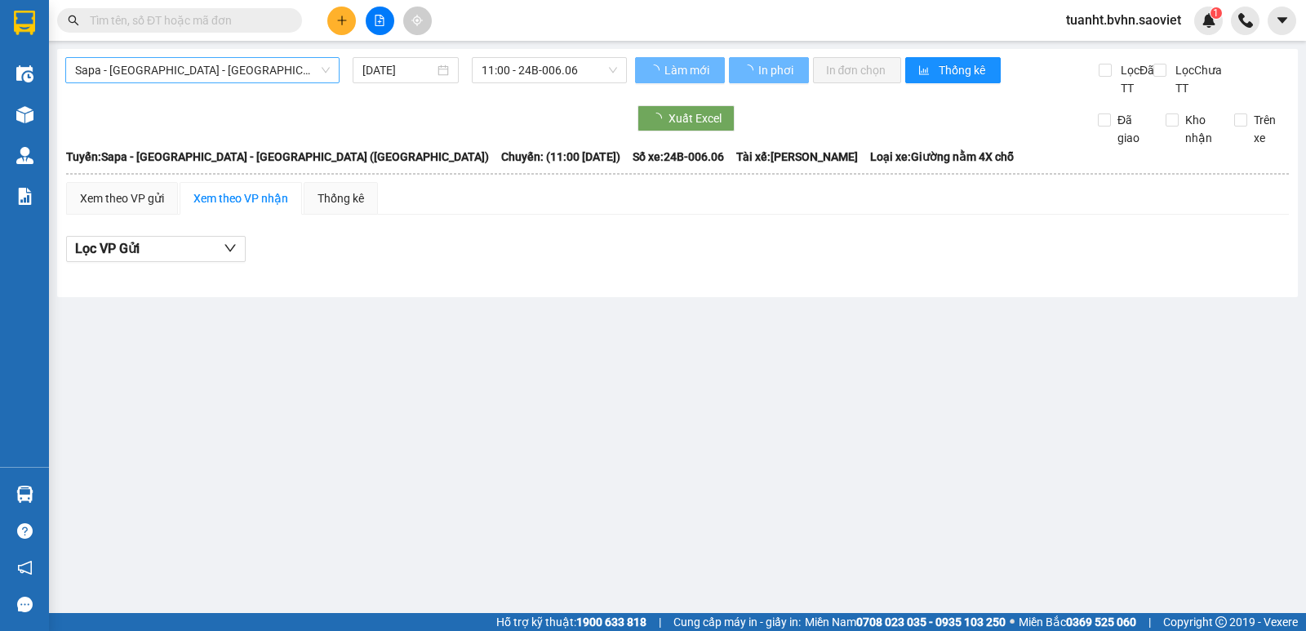
click at [238, 61] on span "Sapa - [GEOGRAPHIC_DATA] - [GEOGRAPHIC_DATA] ([GEOGRAPHIC_DATA])" at bounding box center [202, 70] width 255 height 24
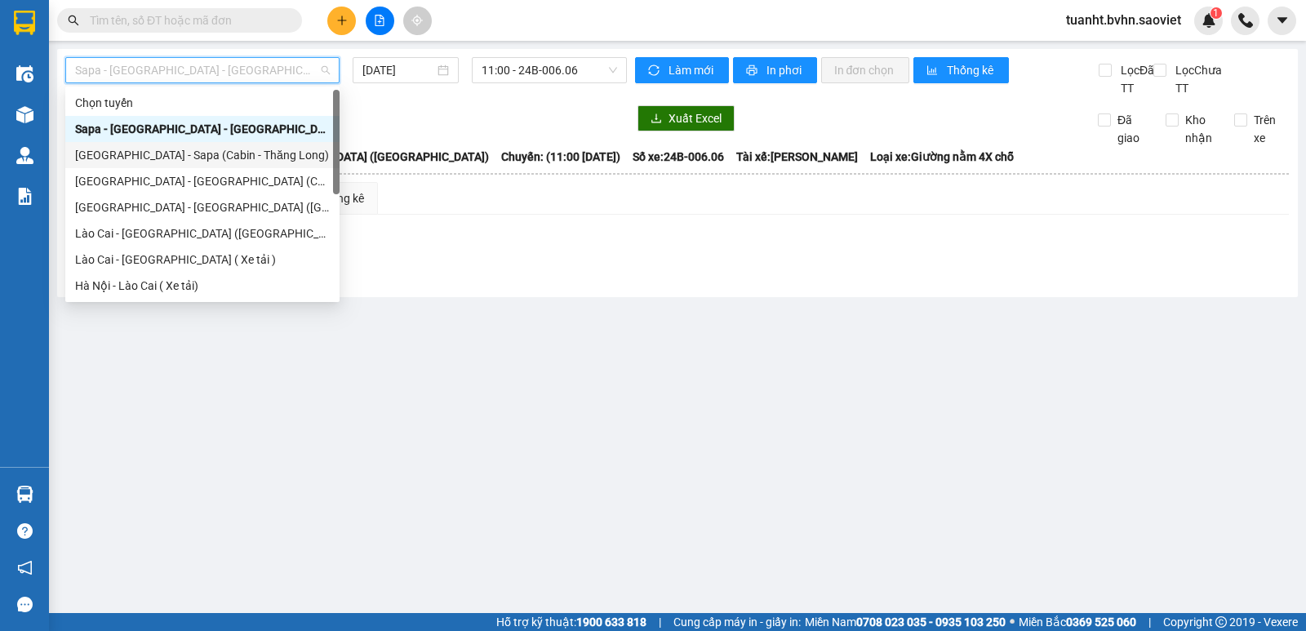
click at [227, 150] on div "[GEOGRAPHIC_DATA] - Sapa (Cabin - Thăng Long)" at bounding box center [202, 155] width 255 height 18
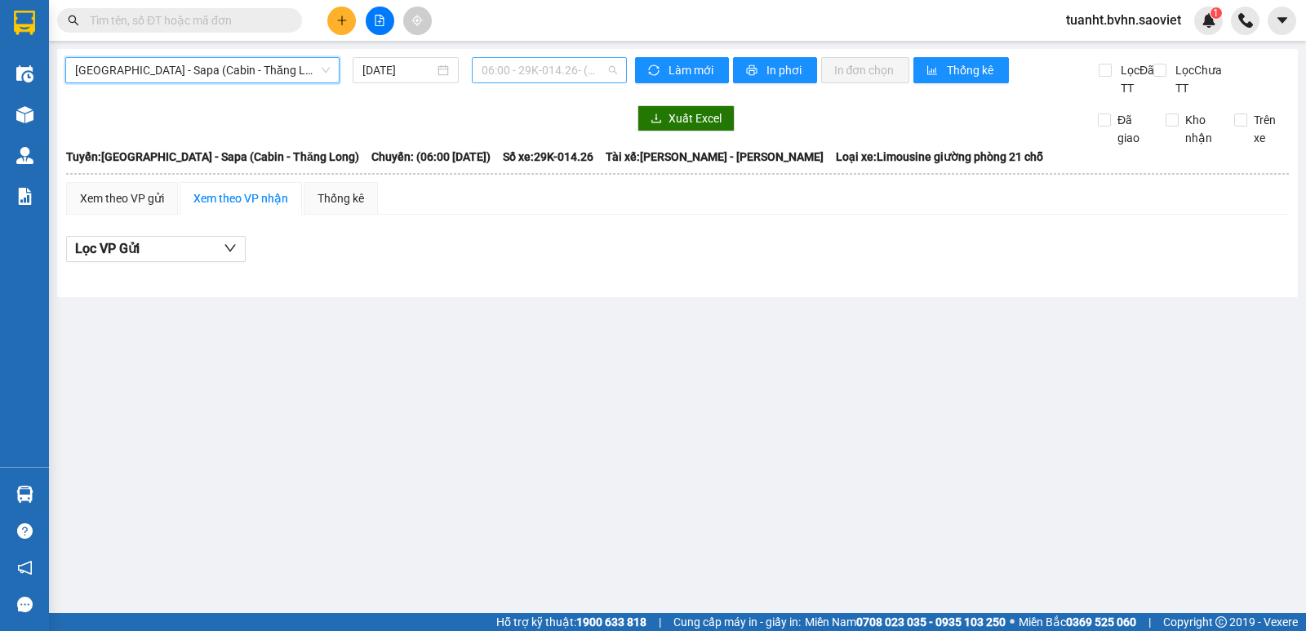
click at [508, 71] on span "06:00 - 29K-014.26 - ([GEOGRAPHIC_DATA])" at bounding box center [549, 70] width 135 height 24
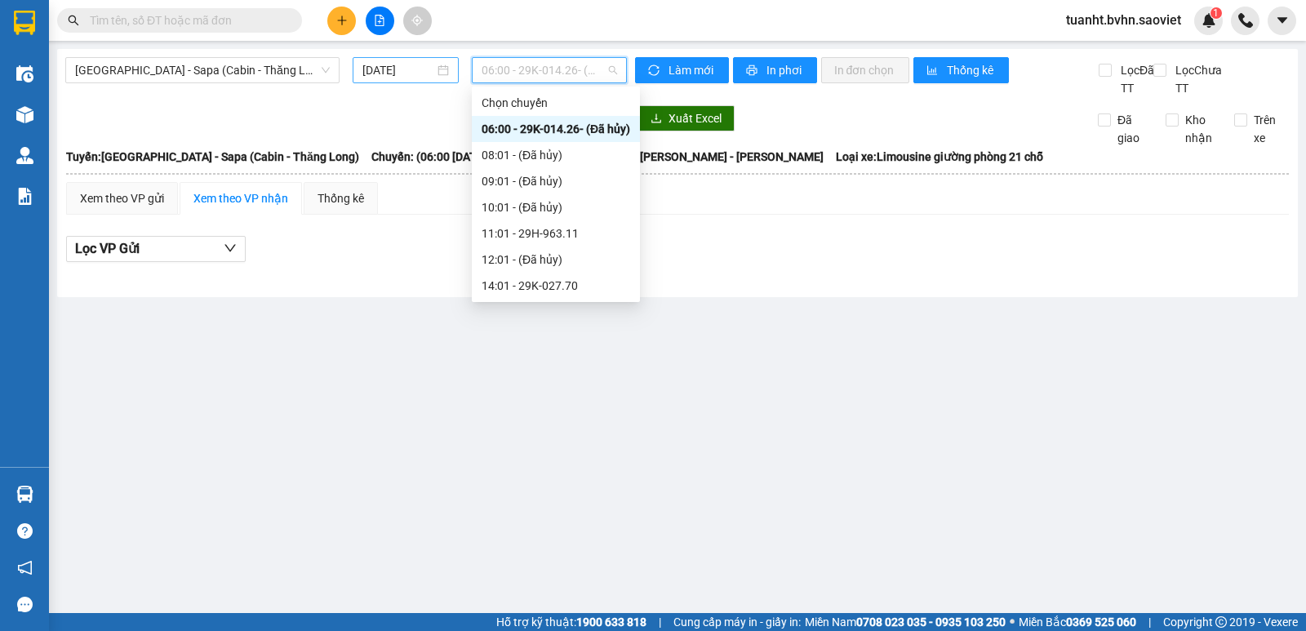
click at [418, 69] on input "[DATE]" at bounding box center [399, 70] width 73 height 18
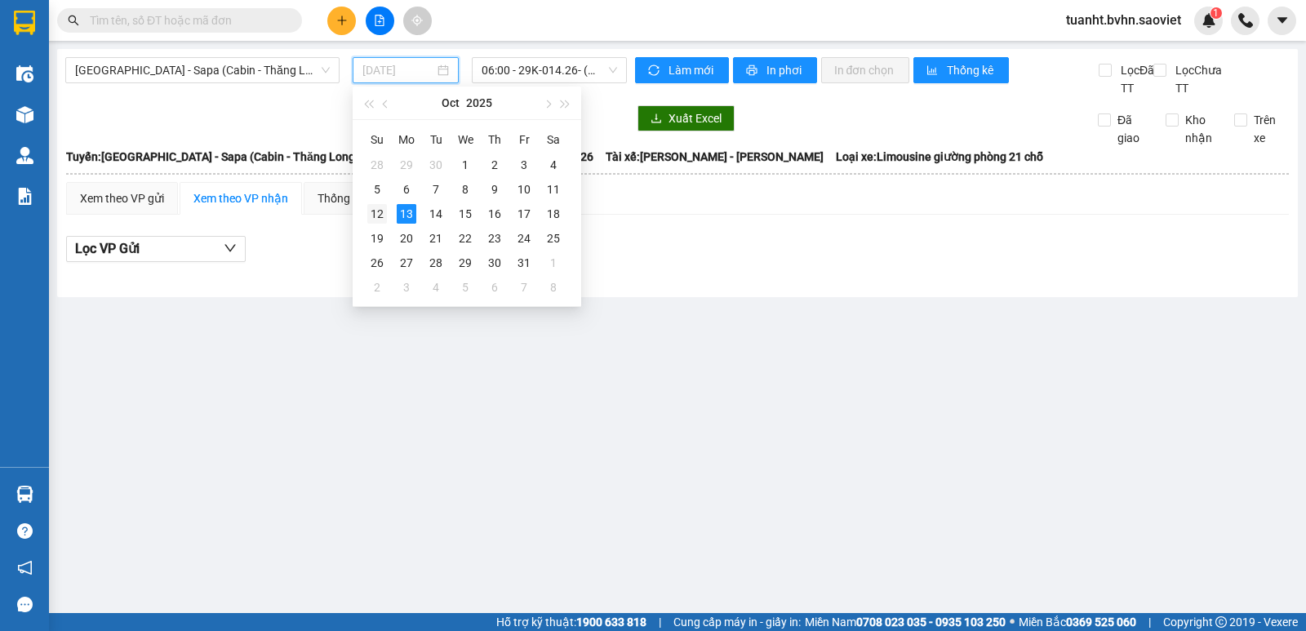
click at [376, 210] on div "12" at bounding box center [377, 214] width 20 height 20
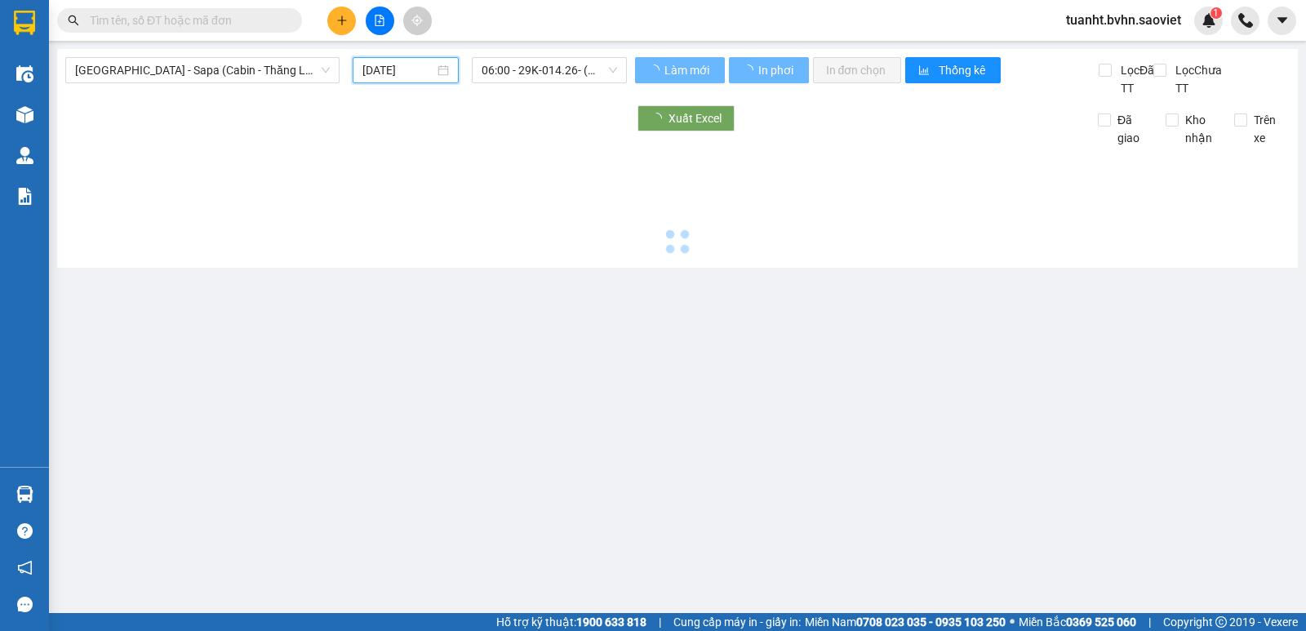
type input "[DATE]"
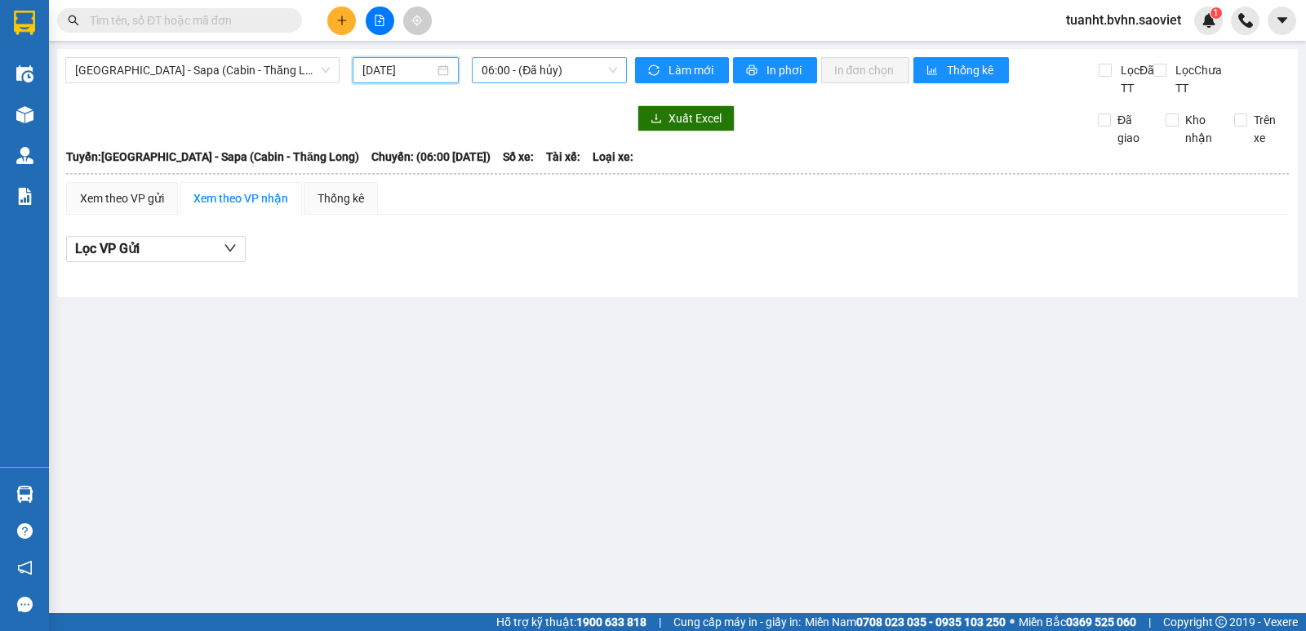
click at [523, 63] on span "06:00 - (Đã hủy)" at bounding box center [549, 70] width 135 height 24
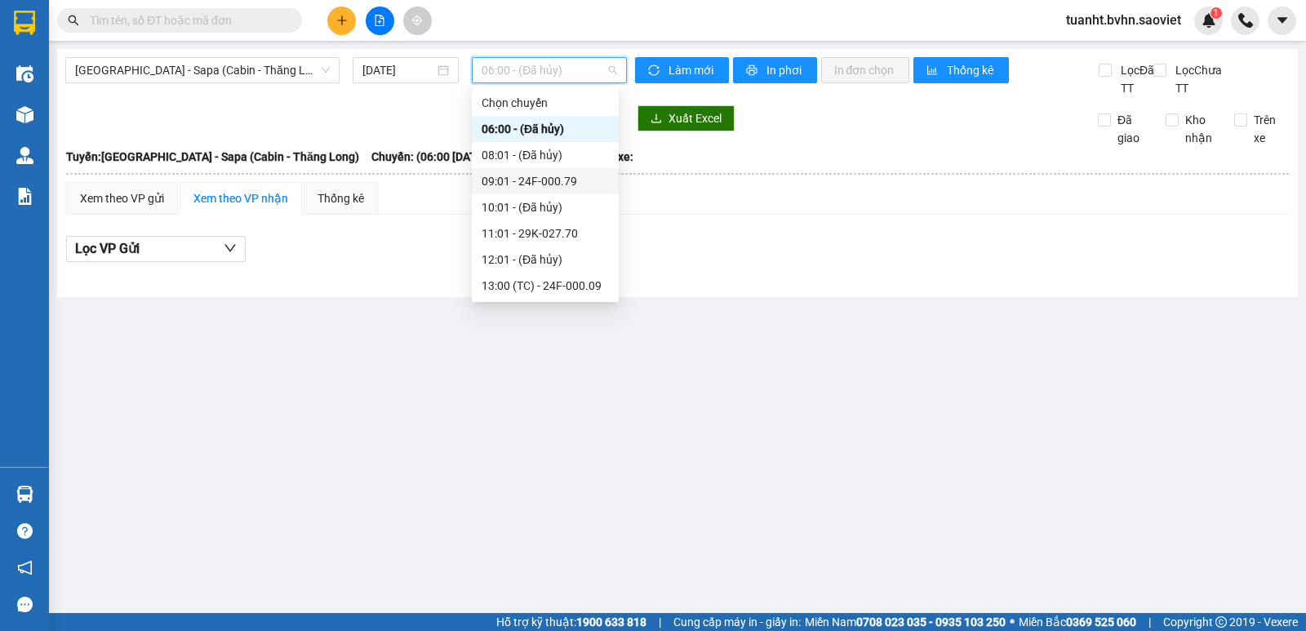
scroll to position [157, 0]
click at [560, 287] on div "23:59 - 29H-962.85" at bounding box center [545, 286] width 127 height 18
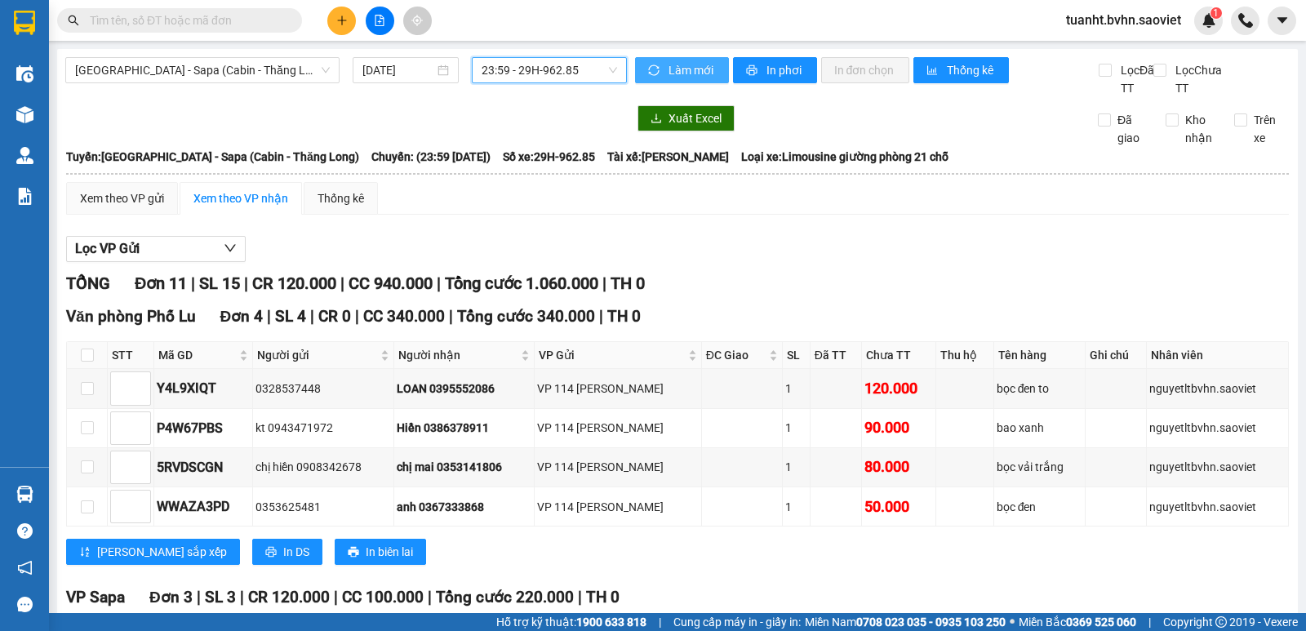
click at [669, 76] on span "Làm mới" at bounding box center [692, 70] width 47 height 18
click at [767, 70] on span "In phơi" at bounding box center [786, 70] width 38 height 18
